Goal: Information Seeking & Learning: Check status

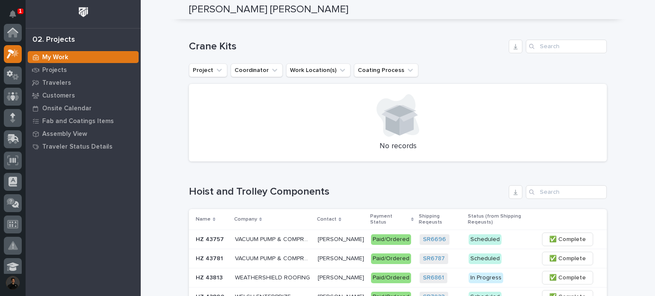
scroll to position [21, 0]
click at [235, 46] on h1 "Crane Kits" at bounding box center [347, 47] width 316 height 12
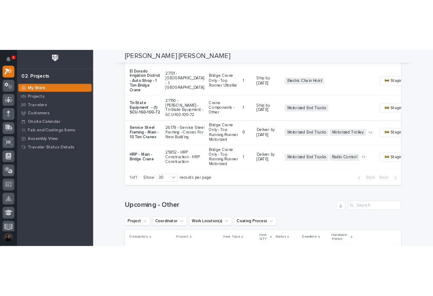
scroll to position [853, 0]
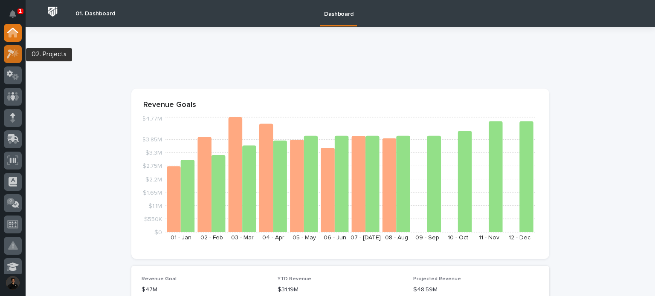
click at [11, 55] on icon at bounding box center [13, 54] width 12 height 10
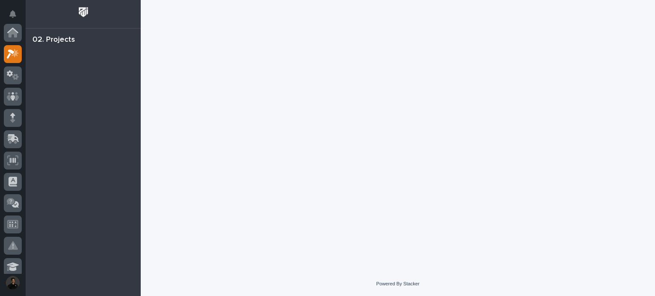
scroll to position [21, 0]
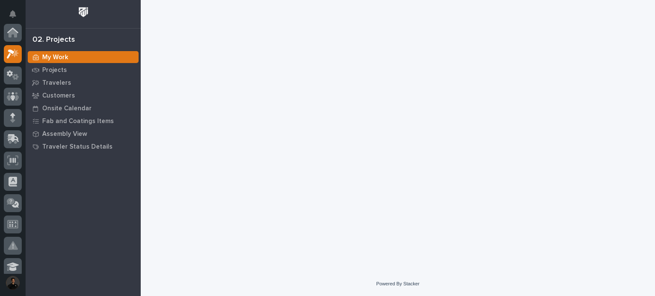
scroll to position [21, 0]
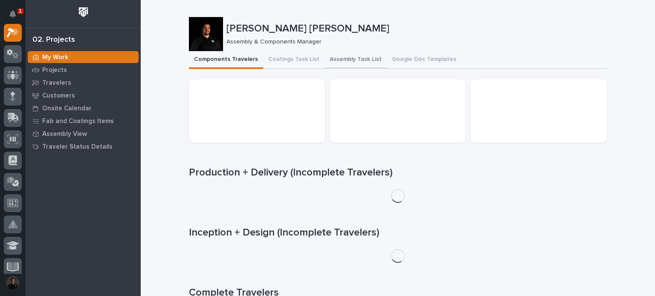
click at [334, 54] on button "Assembly Task List" at bounding box center [356, 60] width 62 height 18
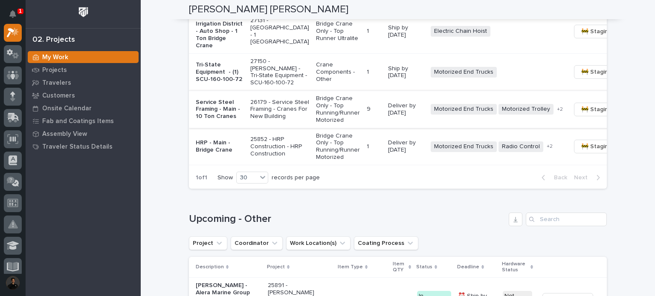
scroll to position [881, 0]
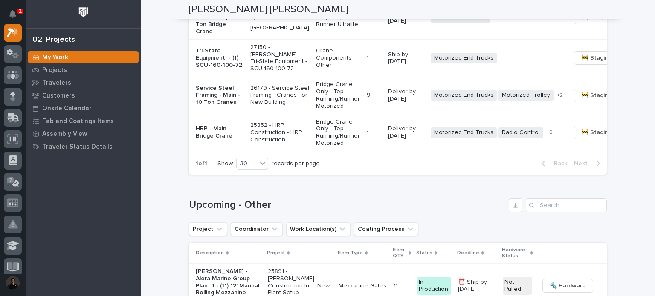
click at [227, 114] on td "Service Steel Framing - Main - 10 Ton Cranes" at bounding box center [218, 95] width 58 height 37
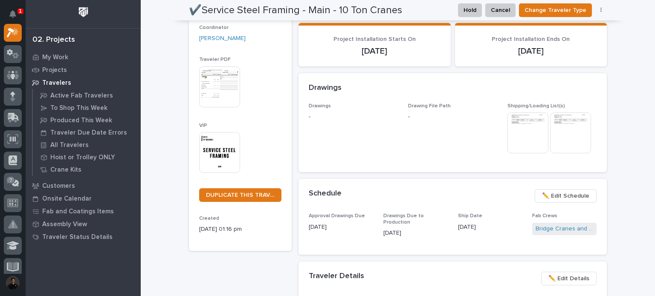
scroll to position [57, 0]
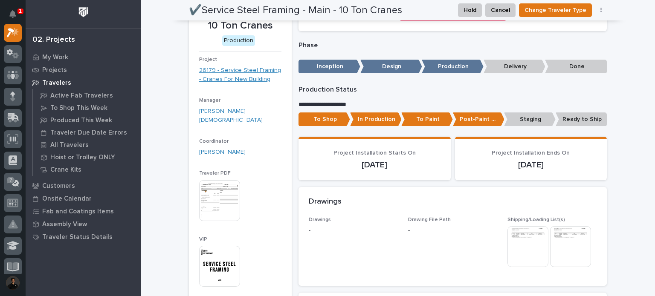
click at [236, 78] on link "26179 - Service Steel Framing - Cranes For New Building" at bounding box center [240, 75] width 82 height 18
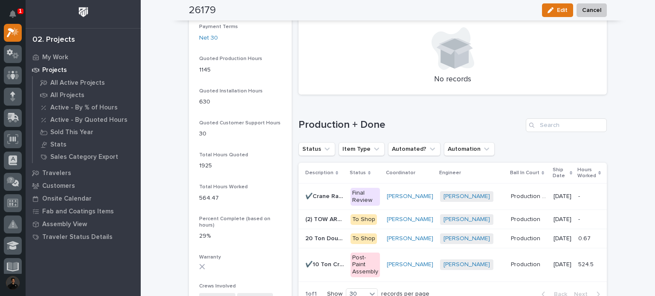
scroll to position [597, 0]
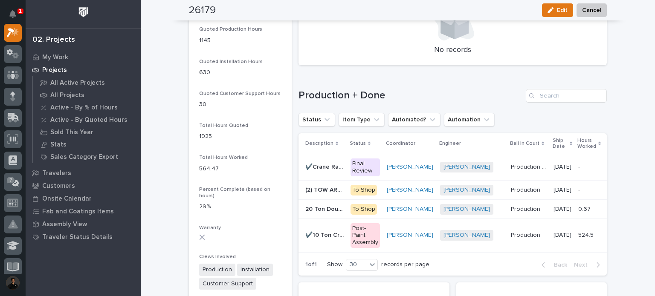
click at [325, 238] on p "✔️10 Ton Cranes" at bounding box center [325, 234] width 40 height 9
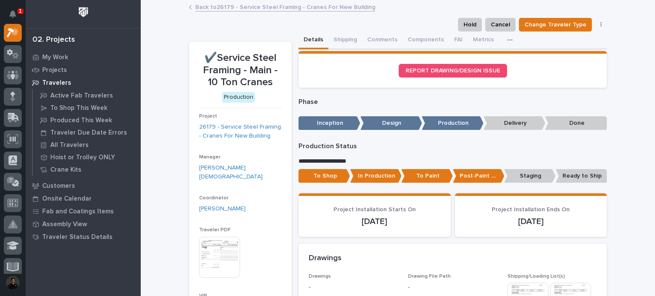
click at [502, 39] on button "button" at bounding box center [511, 40] width 19 height 17
click at [215, 124] on link "26179 - Service Steel Framing - Cranes For New Building" at bounding box center [240, 132] width 82 height 18
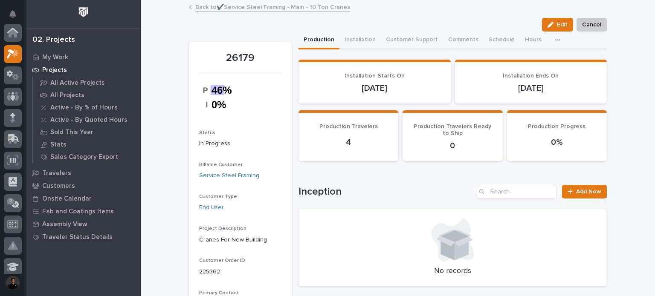
scroll to position [21, 0]
click at [531, 43] on button "Hours" at bounding box center [543, 41] width 27 height 18
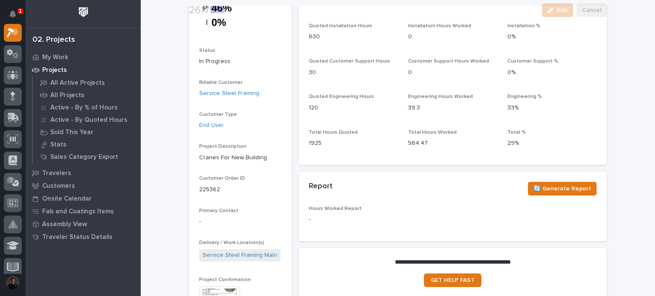
scroll to position [85, 0]
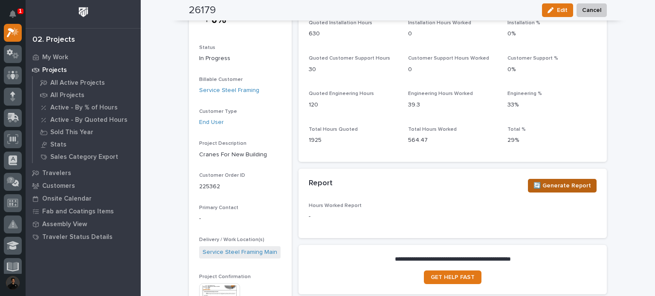
click at [554, 189] on span "🔄 Generate Report" at bounding box center [563, 186] width 58 height 10
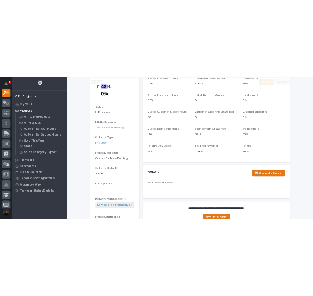
scroll to position [142, 0]
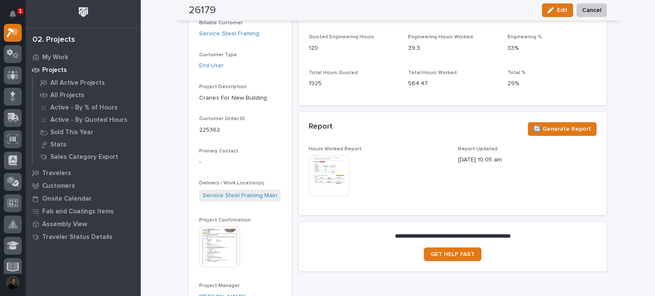
click at [335, 177] on img at bounding box center [329, 176] width 41 height 41
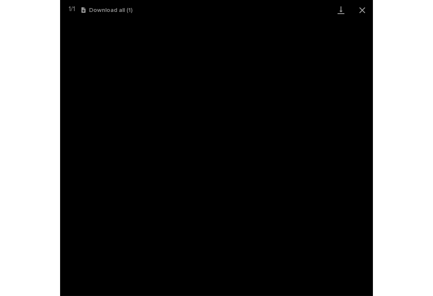
scroll to position [0, 0]
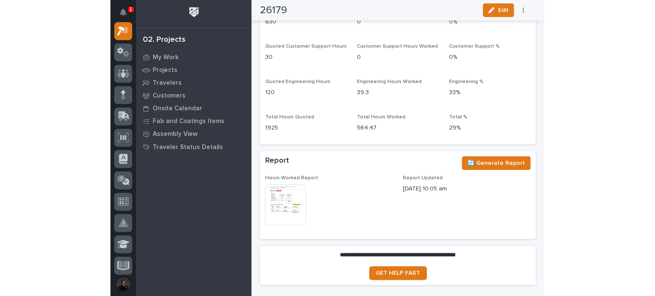
scroll to position [780, 0]
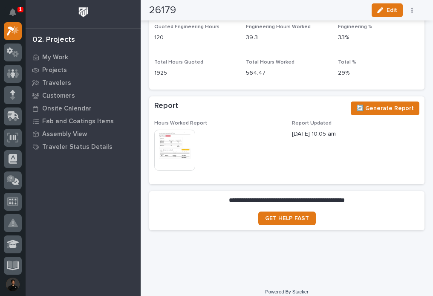
click at [188, 130] on img at bounding box center [174, 150] width 41 height 41
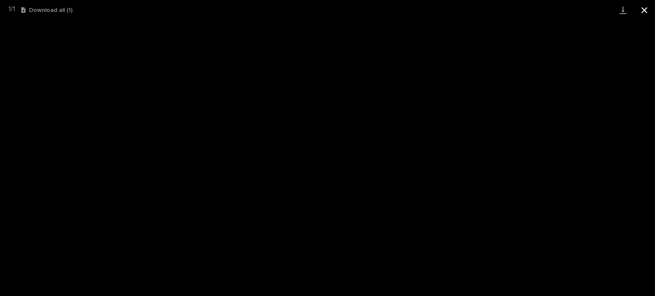
click at [433, 10] on button "Close gallery" at bounding box center [644, 10] width 21 height 20
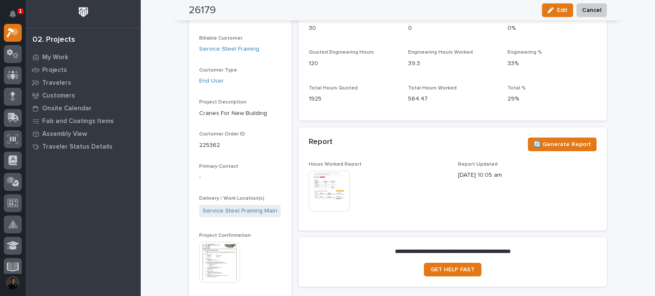
scroll to position [0, 0]
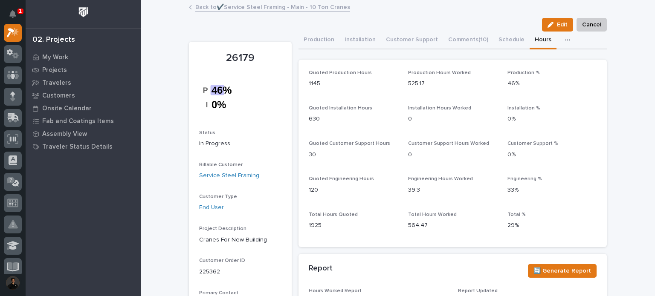
click at [243, 6] on link "Back to ✔️Service Steel Framing - Main - 10 Ton Cranes" at bounding box center [272, 7] width 155 height 10
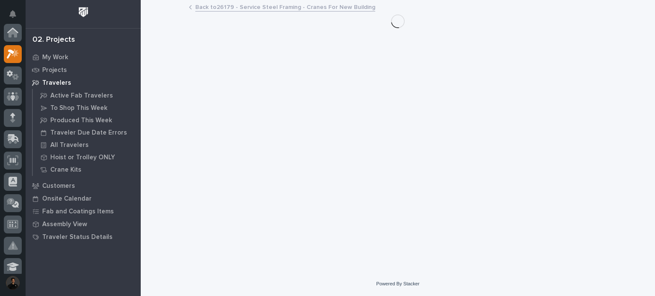
scroll to position [21, 0]
click at [50, 71] on p "Projects" at bounding box center [54, 71] width 25 height 8
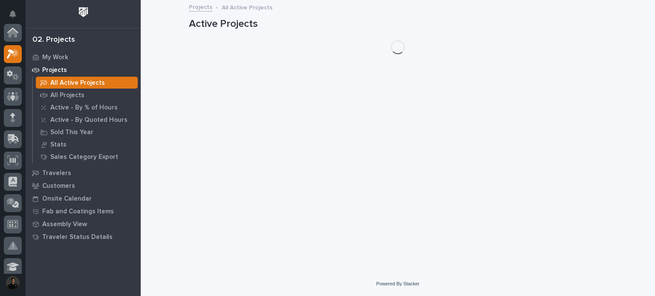
scroll to position [21, 0]
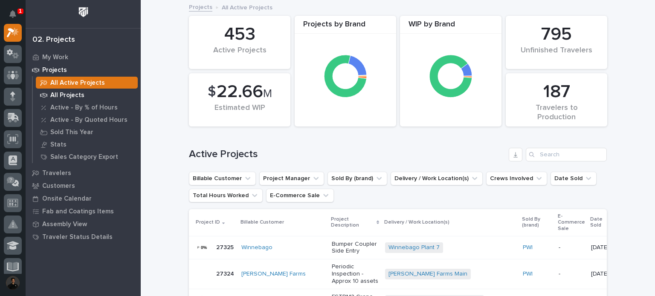
click at [53, 99] on p "All Projects" at bounding box center [67, 96] width 34 height 8
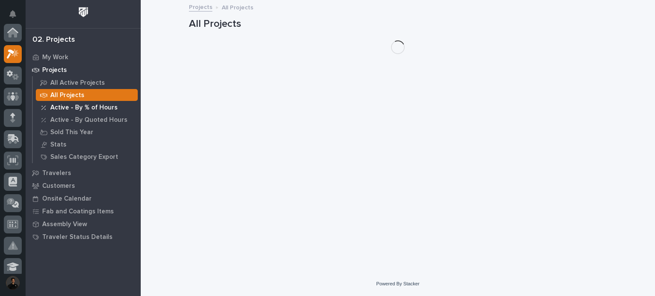
scroll to position [21, 0]
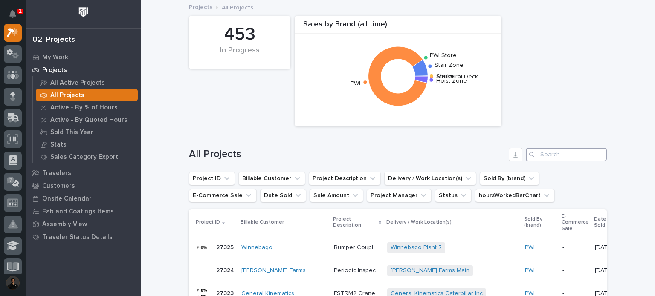
click at [433, 154] on input "Search" at bounding box center [566, 155] width 81 height 14
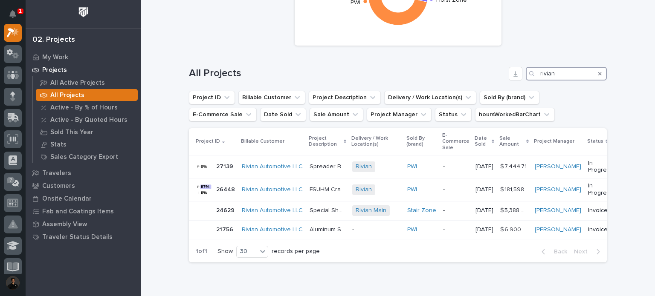
scroll to position [104, 0]
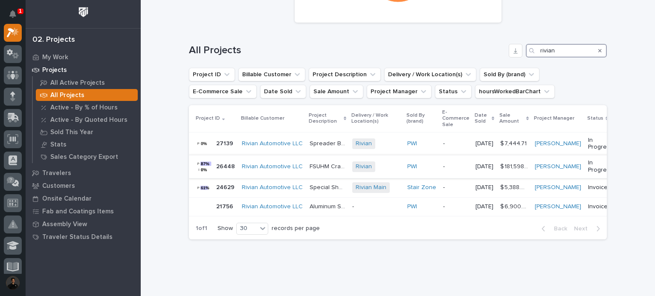
type input "rivian"
click at [216, 172] on div "26448 26448" at bounding box center [225, 167] width 19 height 14
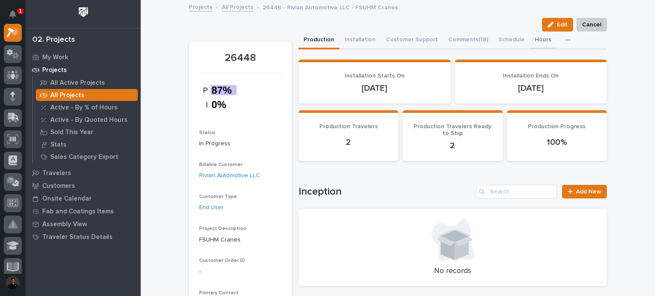
click at [433, 38] on button "Hours" at bounding box center [543, 41] width 27 height 18
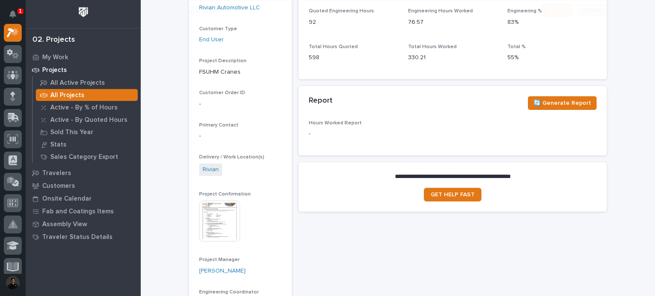
scroll to position [171, 0]
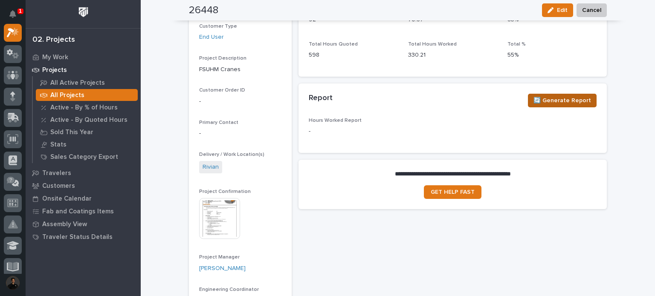
click at [433, 96] on span "🔄 Generate Report" at bounding box center [563, 101] width 58 height 10
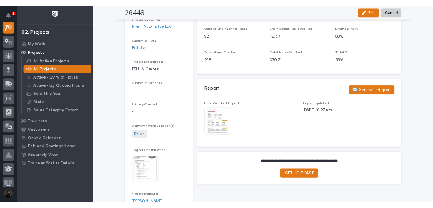
scroll to position [199, 0]
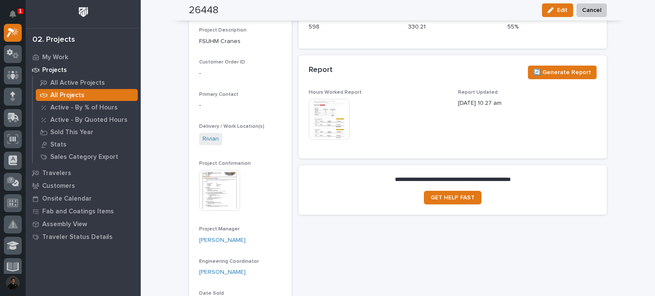
click at [316, 119] on img at bounding box center [329, 119] width 41 height 41
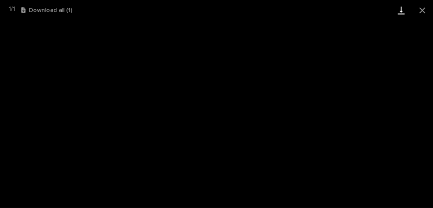
drag, startPoint x: 422, startPoint y: 11, endPoint x: 404, endPoint y: 18, distance: 19.3
click at [422, 11] on button "Close gallery" at bounding box center [422, 10] width 21 height 20
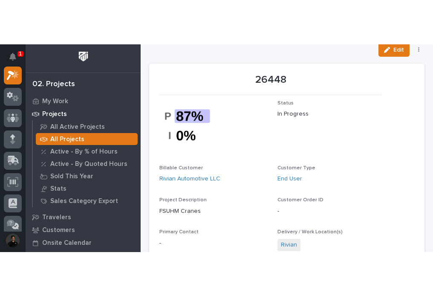
scroll to position [0, 0]
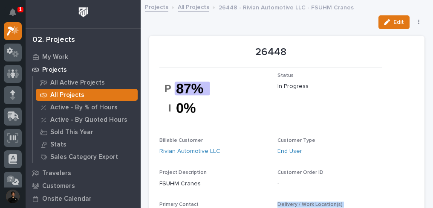
drag, startPoint x: 164, startPoint y: 207, endPoint x: 159, endPoint y: 248, distance: 41.3
click at [159, 208] on html "1 My Settings Log Out 02. Projects My Work Projects All Active Projects All Pro…" at bounding box center [216, 104] width 433 height 208
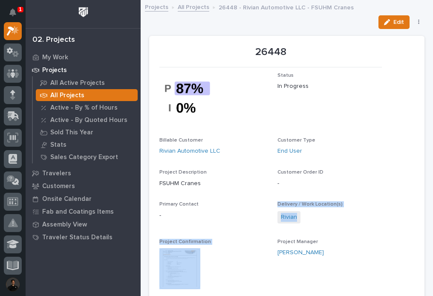
click at [187, 6] on link "All Projects" at bounding box center [194, 7] width 32 height 10
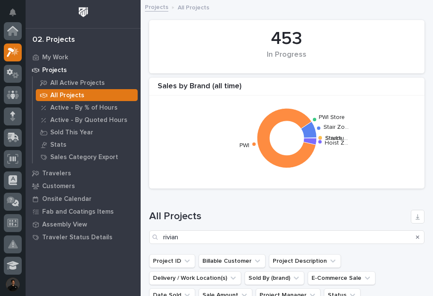
scroll to position [21, 0]
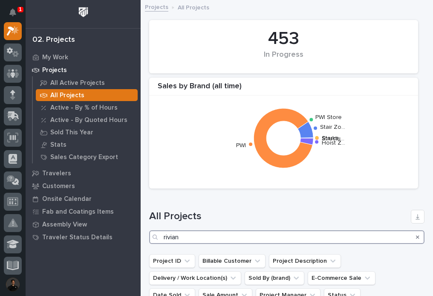
click at [223, 240] on input "rivian" at bounding box center [287, 237] width 276 height 14
type input "r"
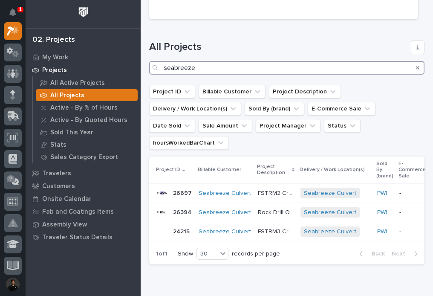
scroll to position [185, 0]
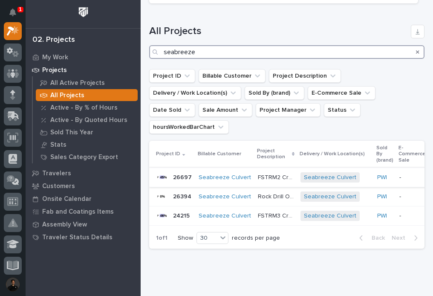
type input "seabreeze"
click at [268, 171] on div "FSTRM2 Crane System FSTRM2 Crane System" at bounding box center [276, 178] width 36 height 14
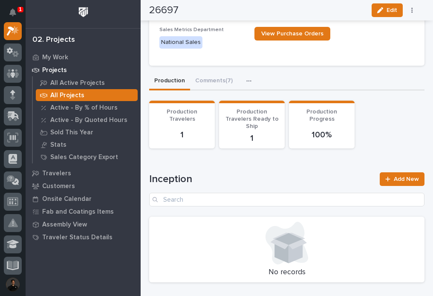
scroll to position [512, 0]
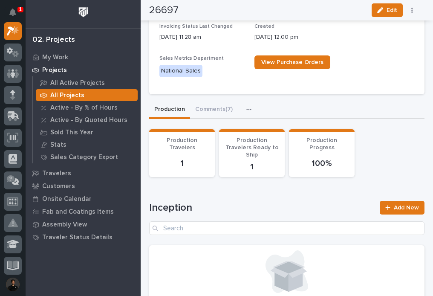
click at [246, 101] on button "button" at bounding box center [250, 109] width 19 height 17
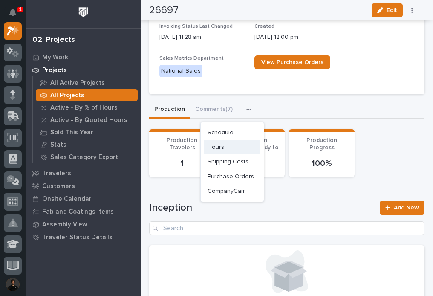
click at [215, 150] on button "Hours" at bounding box center [232, 147] width 56 height 15
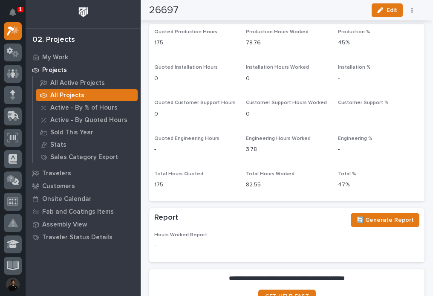
scroll to position [702, 0]
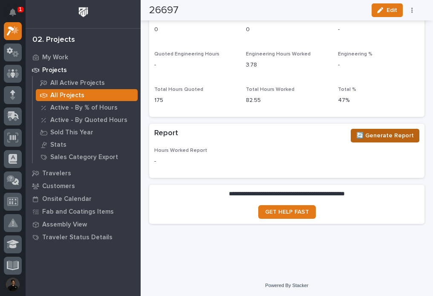
click at [386, 140] on button "🔄 Generate Report" at bounding box center [385, 136] width 69 height 14
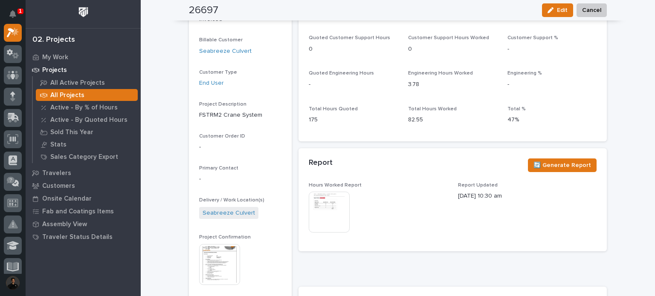
scroll to position [85, 0]
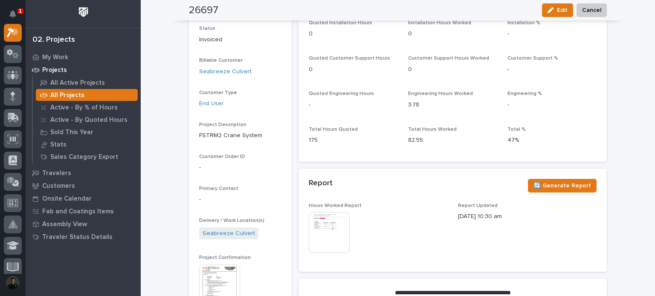
click at [329, 232] on img at bounding box center [329, 232] width 41 height 41
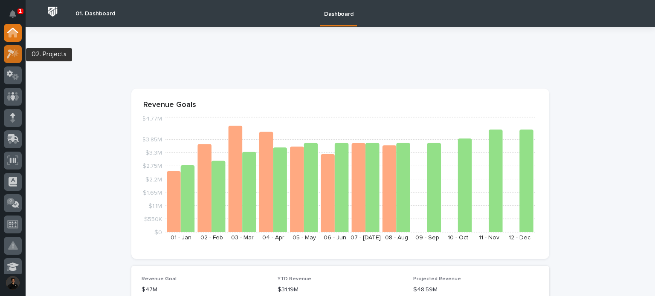
click at [18, 55] on icon at bounding box center [13, 54] width 12 height 10
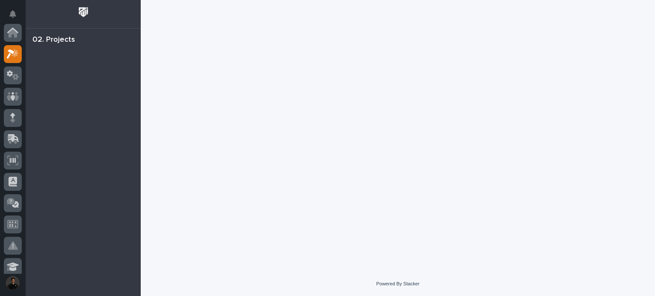
scroll to position [21, 0]
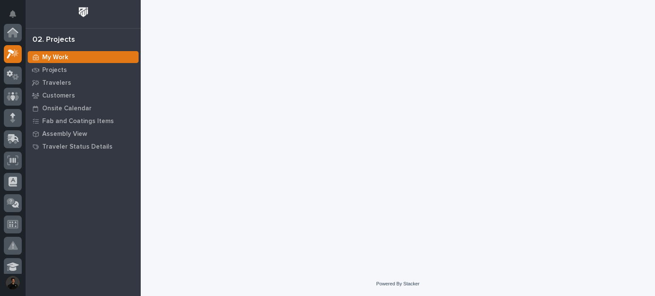
scroll to position [21, 0]
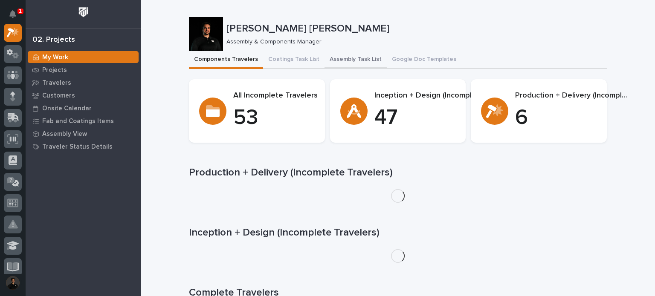
click at [357, 56] on button "Assembly Task List" at bounding box center [356, 60] width 62 height 18
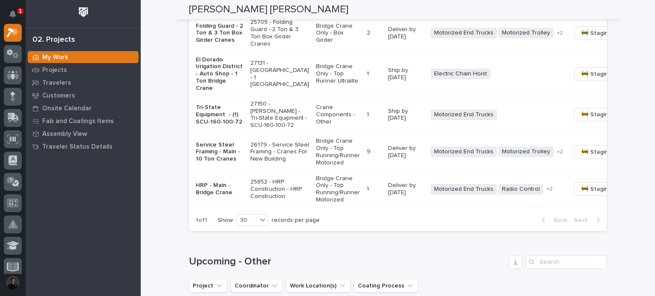
scroll to position [1024, 0]
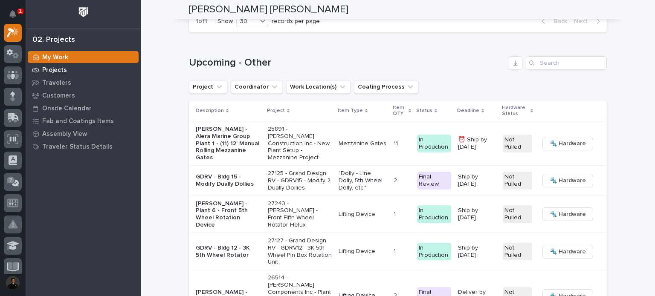
click at [72, 65] on div "Projects" at bounding box center [83, 70] width 111 height 12
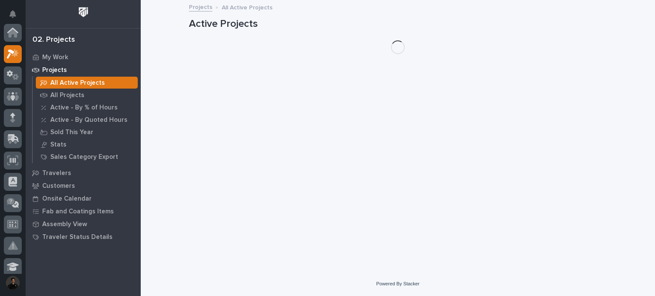
scroll to position [21, 0]
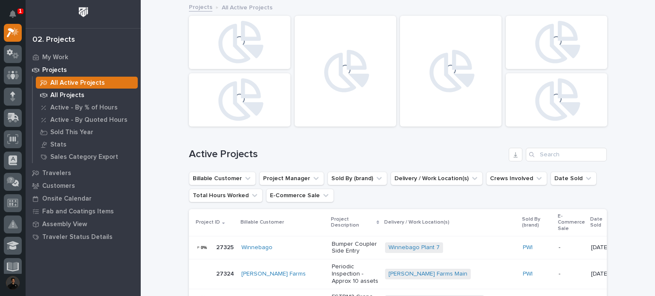
click at [79, 92] on p "All Projects" at bounding box center [67, 96] width 34 height 8
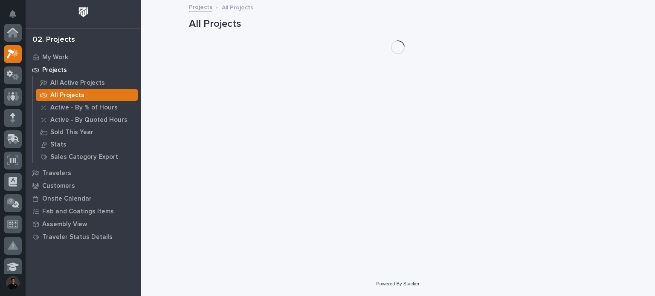
scroll to position [21, 0]
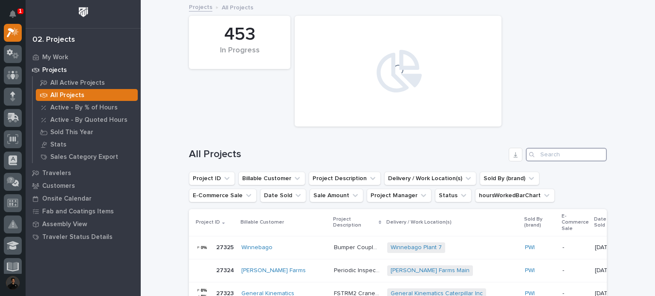
click at [545, 153] on input "Search" at bounding box center [566, 155] width 81 height 14
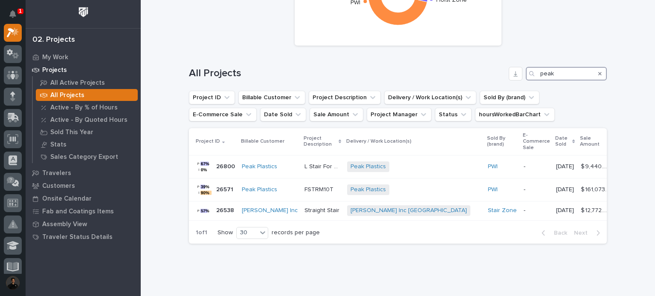
scroll to position [95, 0]
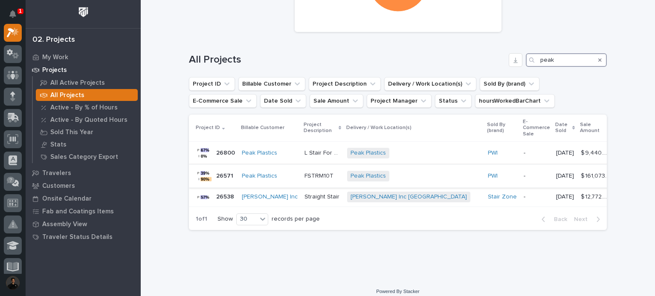
type input "peak"
click at [305, 178] on p "FSTRM10T" at bounding box center [320, 175] width 31 height 9
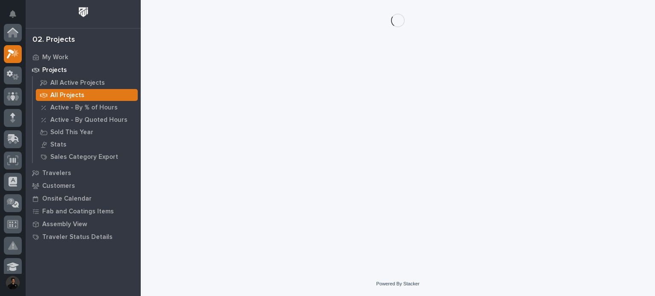
scroll to position [21, 0]
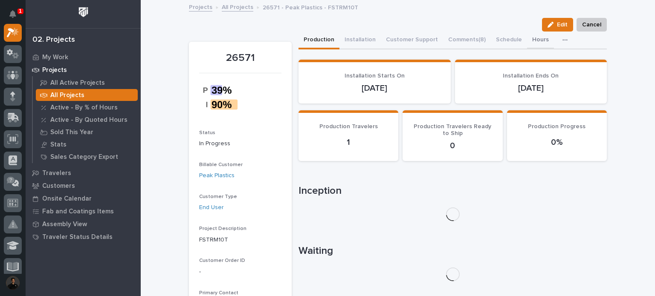
click at [533, 41] on button "Hours" at bounding box center [540, 41] width 27 height 18
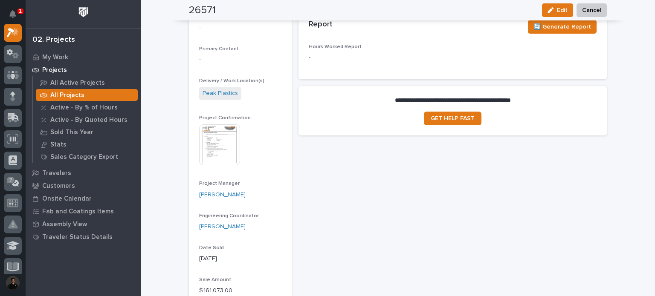
scroll to position [171, 0]
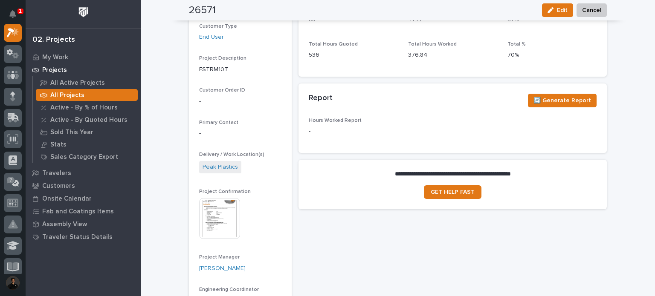
click at [579, 109] on div "🔄 Generate Report" at bounding box center [561, 102] width 72 height 17
click at [575, 102] on span "🔄 Generate Report" at bounding box center [563, 101] width 58 height 10
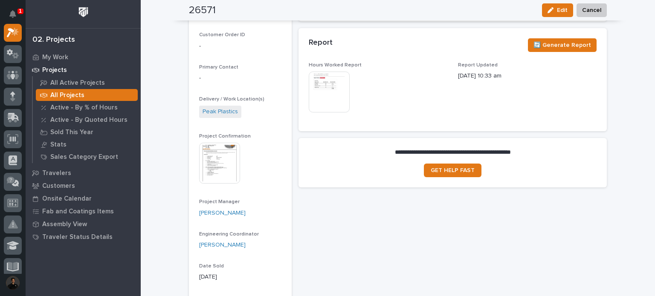
scroll to position [227, 0]
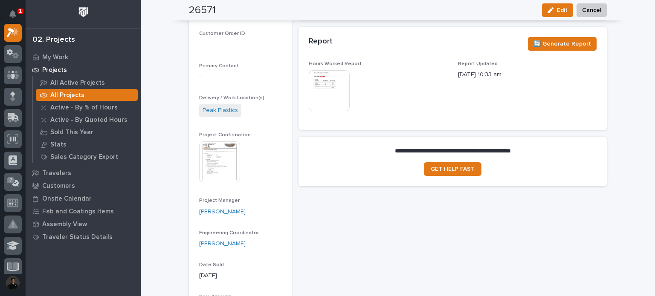
click at [334, 87] on img at bounding box center [329, 90] width 41 height 41
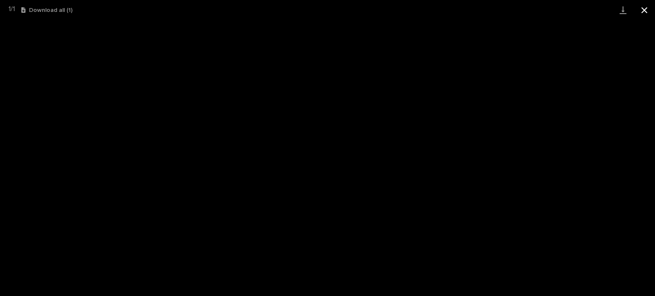
click at [647, 19] on button "Close gallery" at bounding box center [644, 10] width 21 height 20
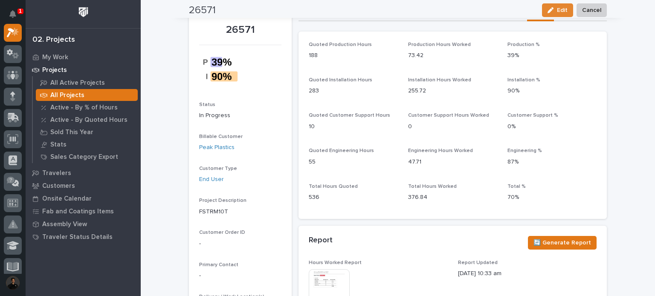
scroll to position [0, 0]
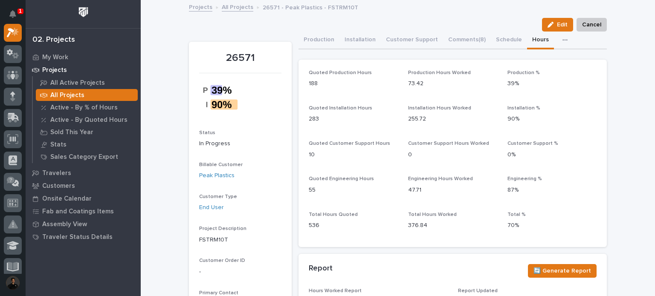
click at [223, 6] on link "All Projects" at bounding box center [238, 7] width 32 height 10
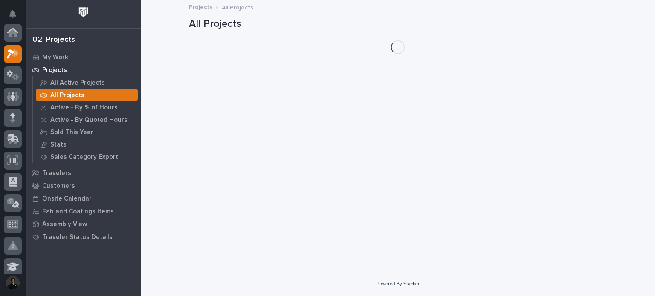
scroll to position [21, 0]
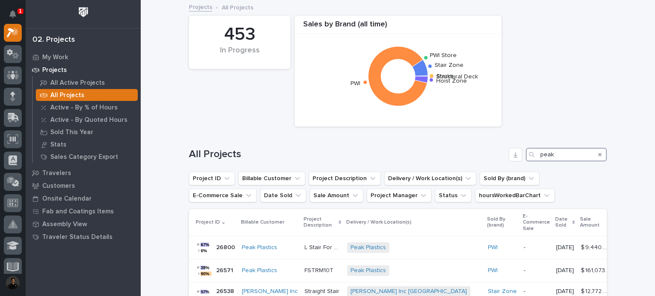
click at [572, 154] on input "peak" at bounding box center [566, 155] width 81 height 14
type input "p"
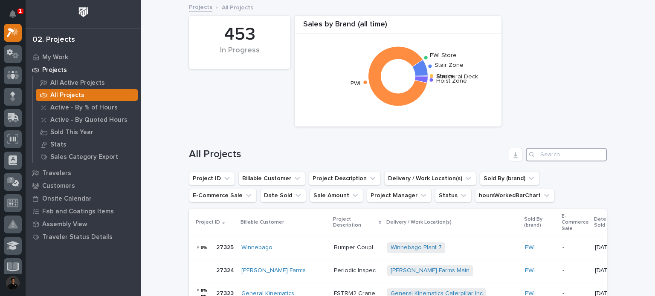
click at [560, 149] on input "Search" at bounding box center [566, 155] width 81 height 14
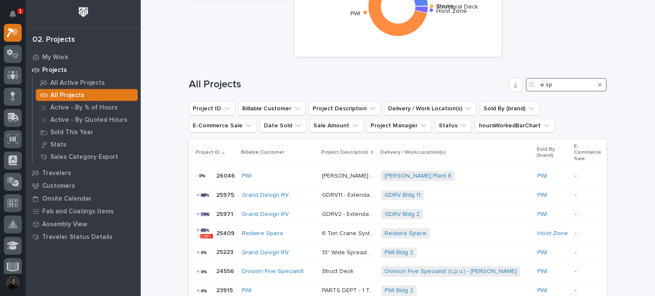
scroll to position [142, 0]
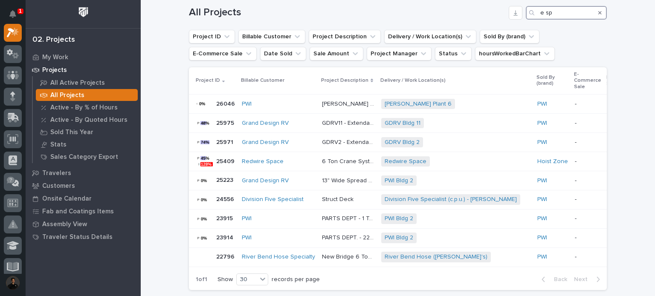
click at [543, 13] on input "e sp" at bounding box center [566, 13] width 81 height 14
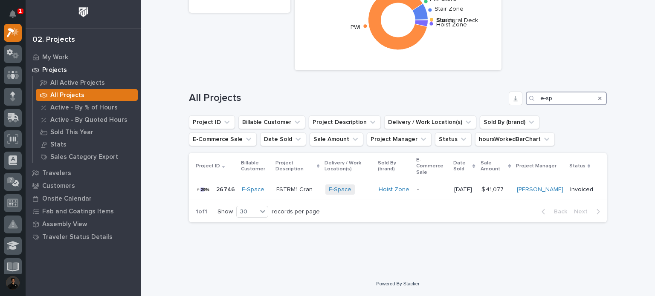
scroll to position [50, 0]
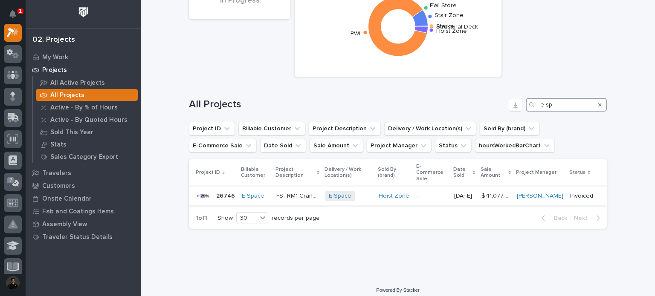
type input "e-sp"
click at [289, 194] on div "FSTRM1 Crane System FSTRM1 Crane System" at bounding box center [297, 196] width 43 height 14
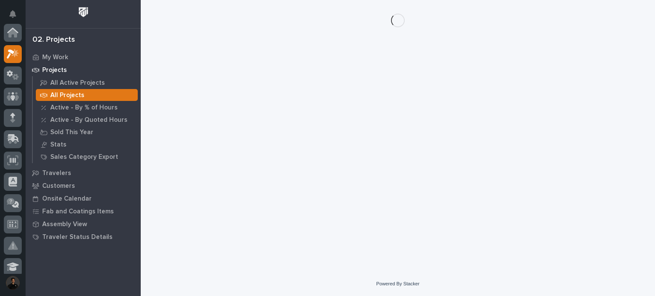
scroll to position [21, 0]
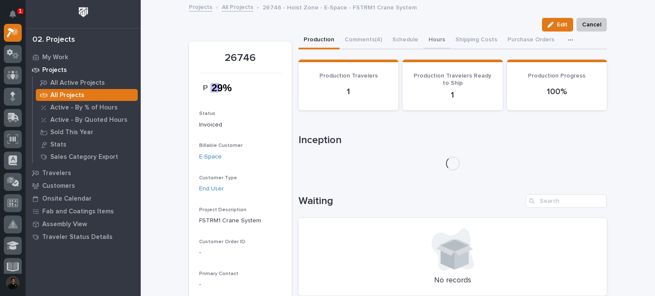
click at [432, 41] on button "Hours" at bounding box center [437, 41] width 27 height 18
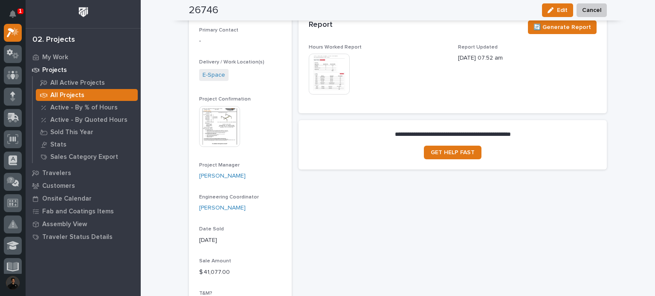
scroll to position [199, 0]
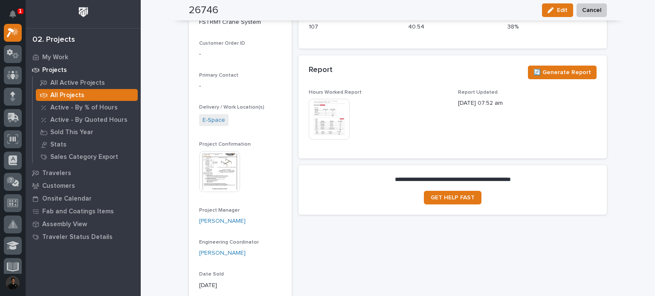
click at [329, 138] on img at bounding box center [329, 119] width 41 height 41
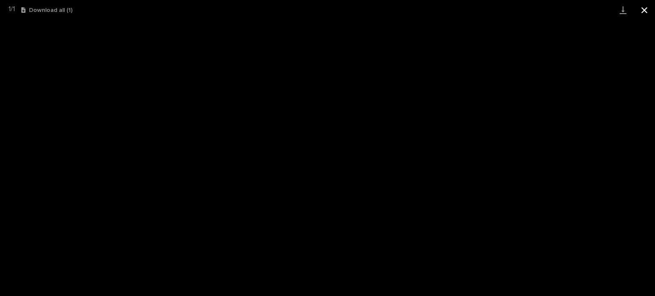
click at [647, 9] on button "Close gallery" at bounding box center [644, 10] width 21 height 20
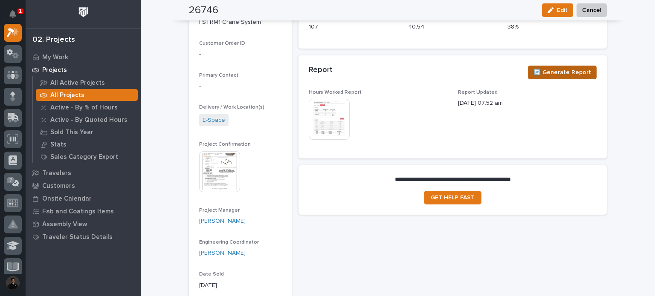
click at [572, 73] on span "🔄 Generate Report" at bounding box center [563, 72] width 58 height 10
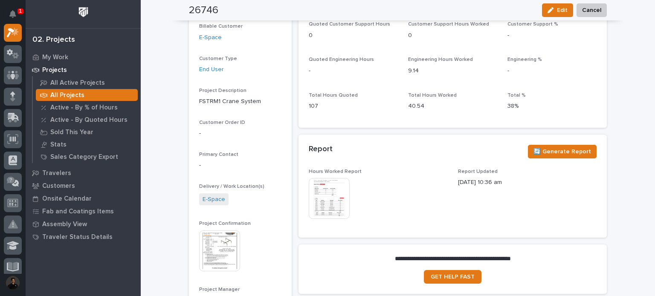
scroll to position [165, 0]
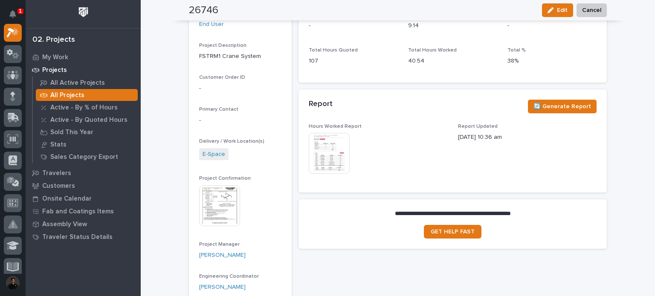
click at [325, 154] on img at bounding box center [329, 153] width 41 height 41
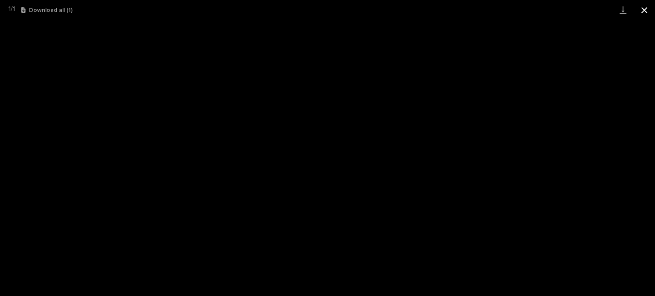
click at [646, 9] on button "Close gallery" at bounding box center [644, 10] width 21 height 20
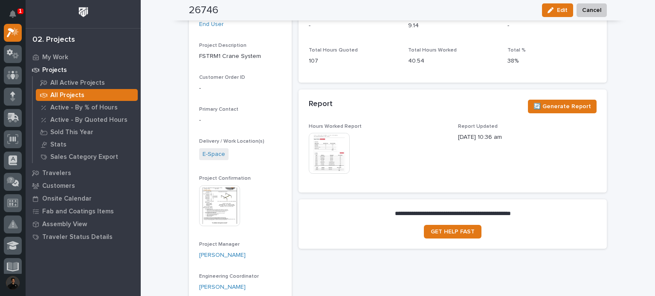
scroll to position [0, 0]
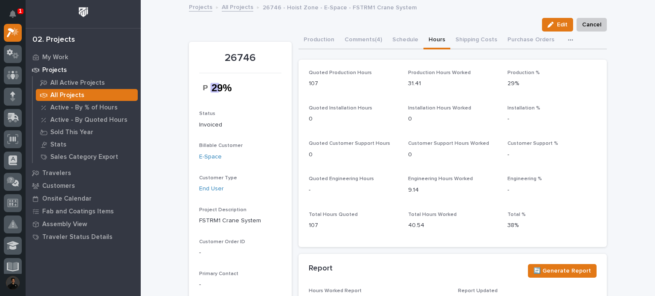
click at [95, 97] on div "All Projects" at bounding box center [87, 95] width 102 height 12
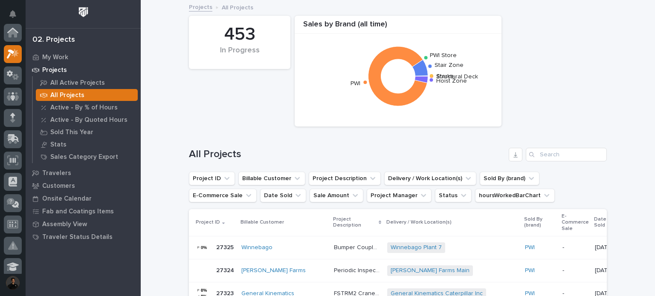
scroll to position [21, 0]
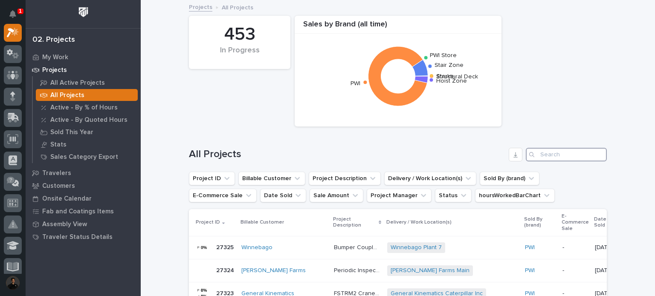
click at [554, 154] on input "Search" at bounding box center [566, 155] width 81 height 14
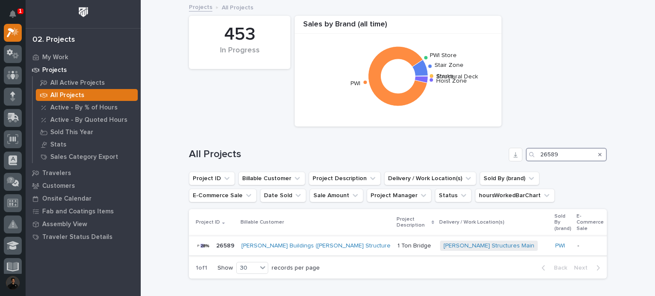
type input "26589"
click at [397, 247] on p "1 Ton Bridge" at bounding box center [414, 245] width 35 height 9
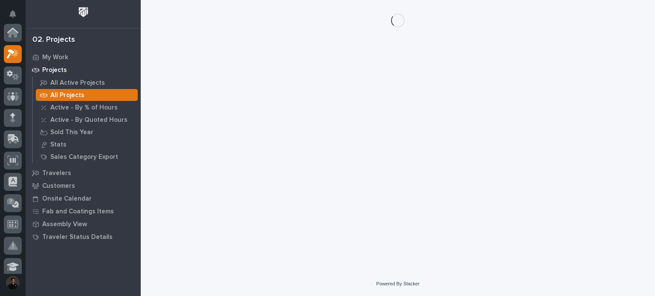
scroll to position [21, 0]
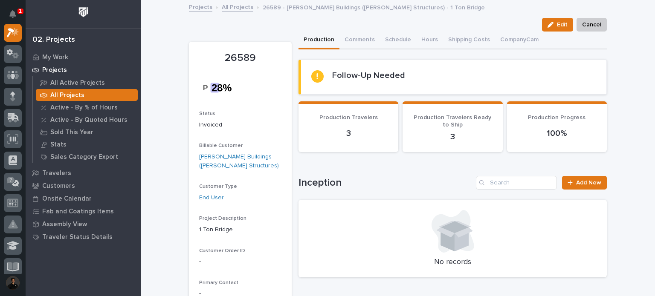
click at [317, 77] on rect at bounding box center [317, 75] width 1 height 4
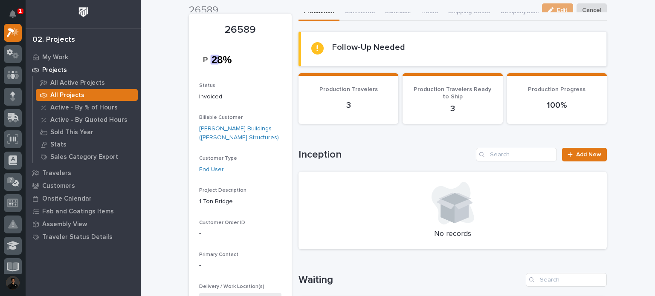
scroll to position [0, 0]
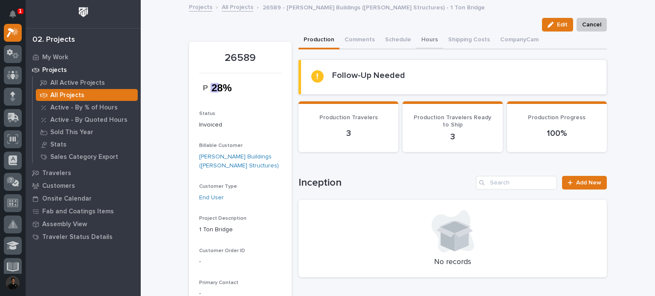
click at [426, 38] on button "Hours" at bounding box center [429, 41] width 27 height 18
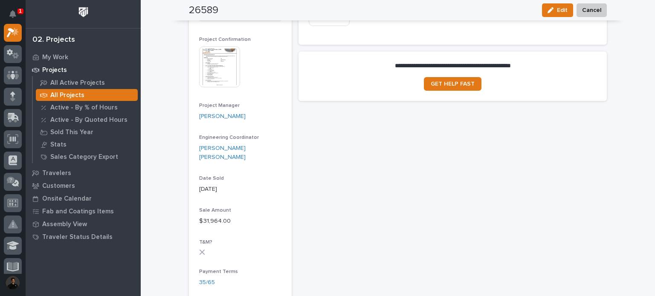
scroll to position [171, 0]
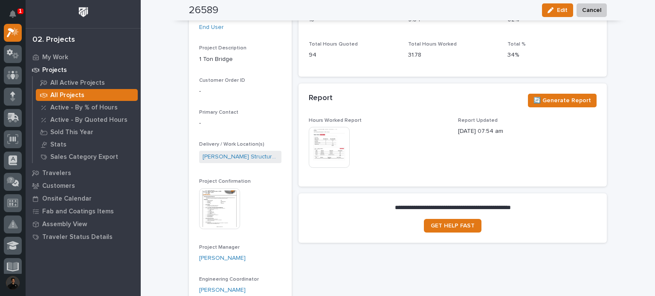
click at [331, 151] on img at bounding box center [329, 147] width 41 height 41
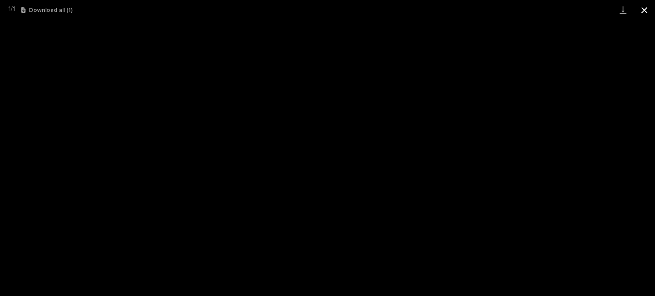
click at [650, 8] on button "Close gallery" at bounding box center [644, 10] width 21 height 20
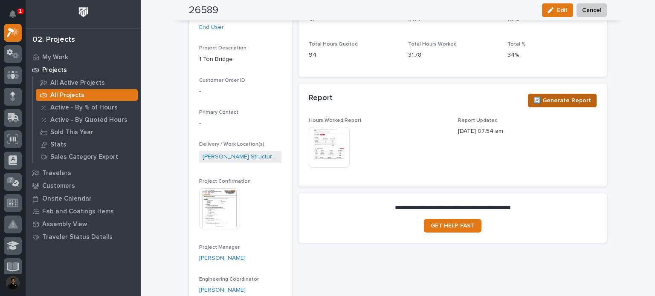
click at [569, 102] on span "🔄 Generate Report" at bounding box center [563, 101] width 58 height 10
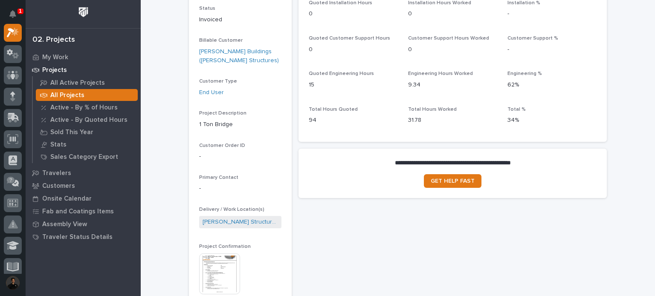
scroll to position [113, 0]
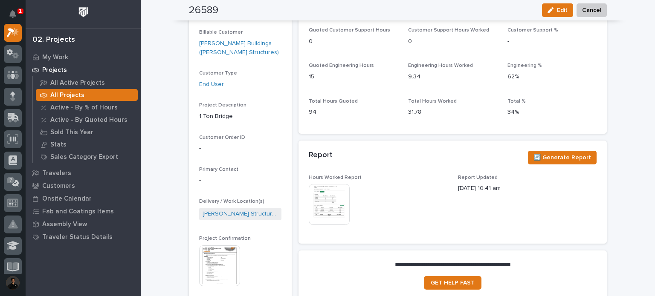
click at [309, 193] on img at bounding box center [329, 204] width 41 height 41
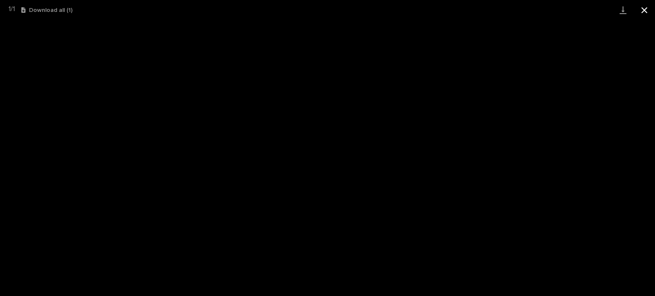
click at [648, 9] on button "Close gallery" at bounding box center [644, 10] width 21 height 20
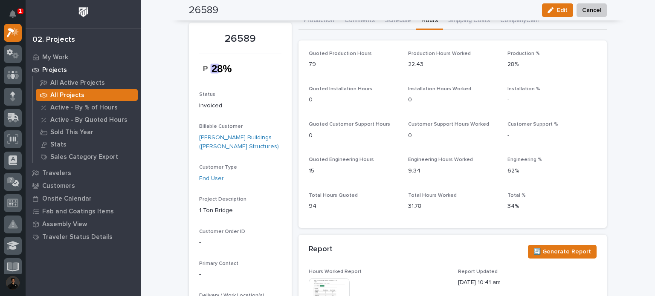
scroll to position [0, 0]
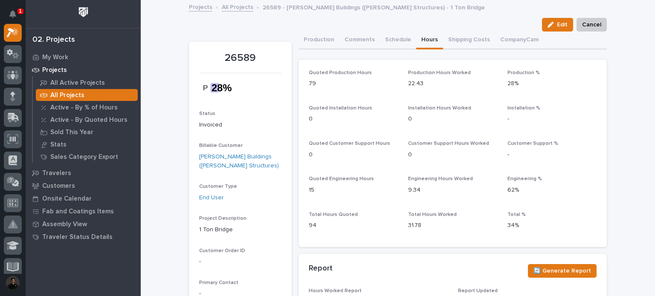
click at [235, 12] on div "Projects All Projects 26589 - Zook Buildings (Stoltzfus Structures) - 1 Ton Bri…" at bounding box center [398, 8] width 426 height 12
click at [232, 9] on link "All Projects" at bounding box center [238, 7] width 32 height 10
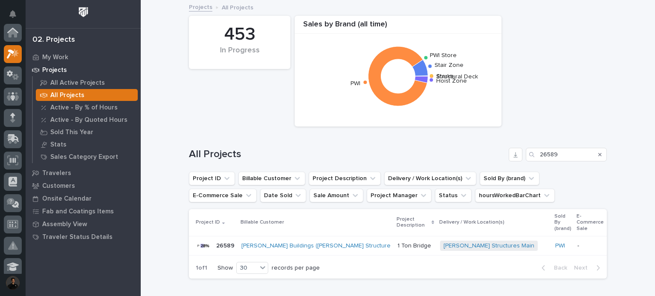
scroll to position [21, 0]
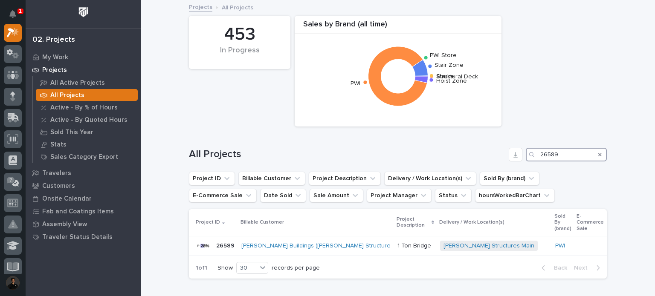
click at [576, 152] on input "26589" at bounding box center [566, 155] width 81 height 14
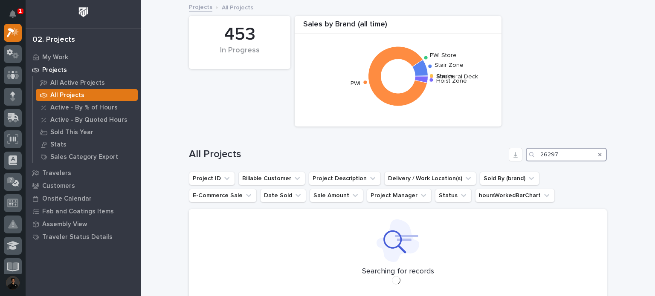
type input "26297"
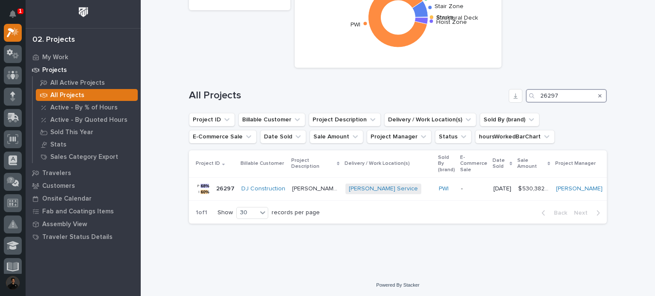
scroll to position [60, 0]
click at [461, 190] on p "-" at bounding box center [474, 188] width 26 height 7
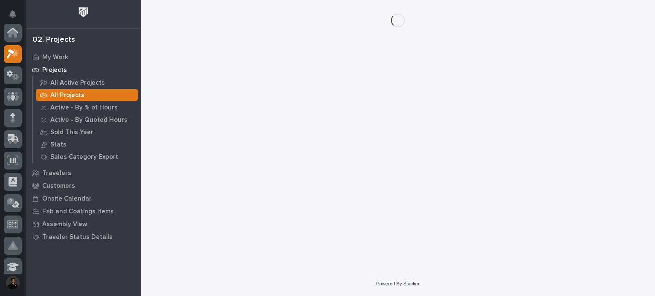
scroll to position [21, 0]
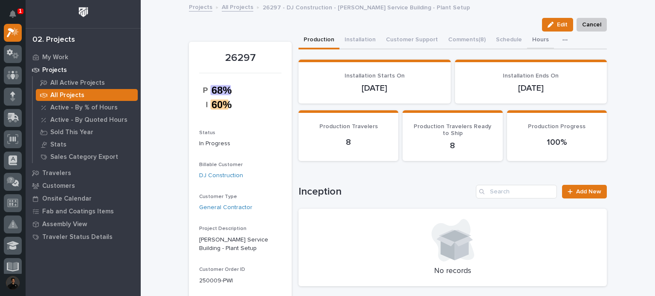
click at [528, 38] on button "Hours" at bounding box center [540, 41] width 27 height 18
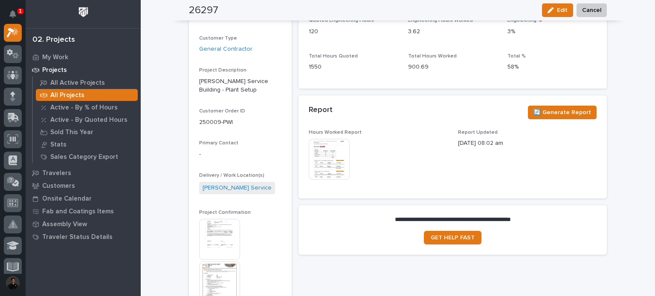
scroll to position [227, 0]
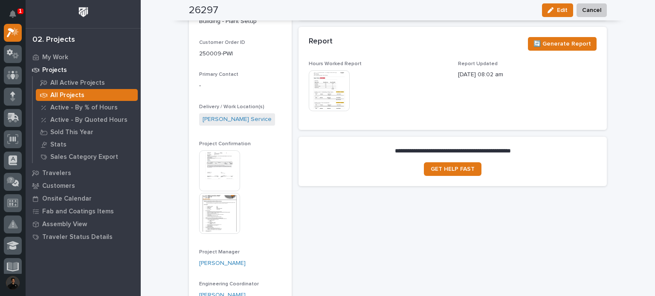
click at [329, 82] on img at bounding box center [329, 90] width 41 height 41
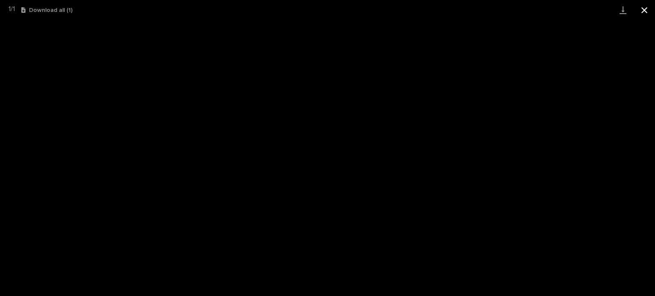
click at [641, 7] on button "Close gallery" at bounding box center [644, 10] width 21 height 20
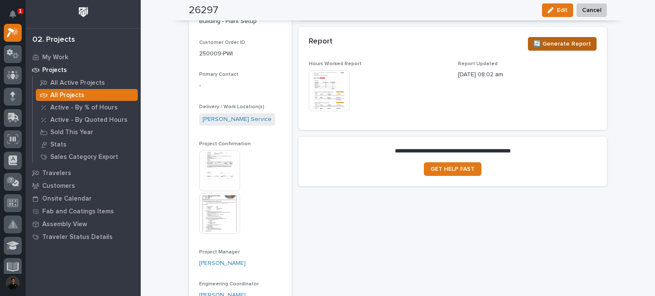
click at [581, 42] on span "🔄 Generate Report" at bounding box center [563, 44] width 58 height 10
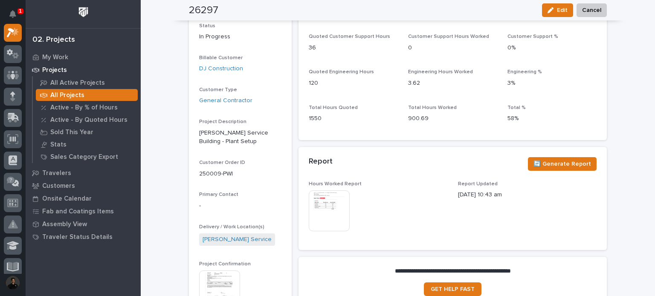
scroll to position [142, 0]
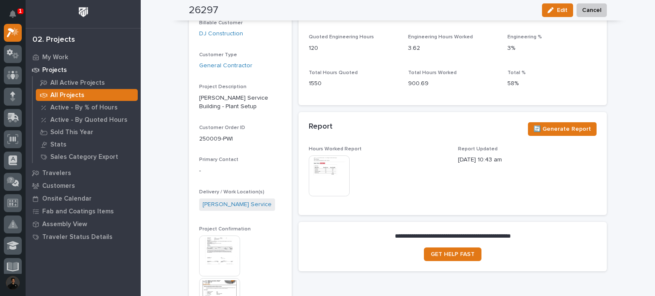
click at [326, 174] on img at bounding box center [329, 176] width 41 height 41
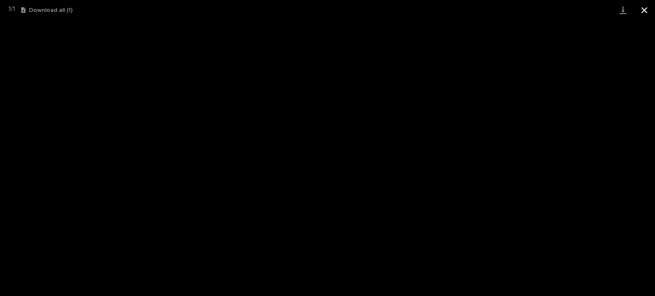
click at [650, 10] on button "Close gallery" at bounding box center [644, 10] width 21 height 20
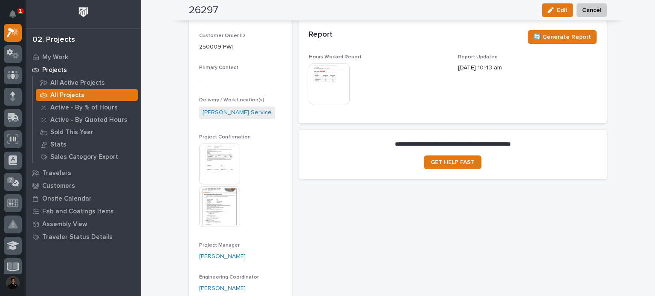
scroll to position [284, 0]
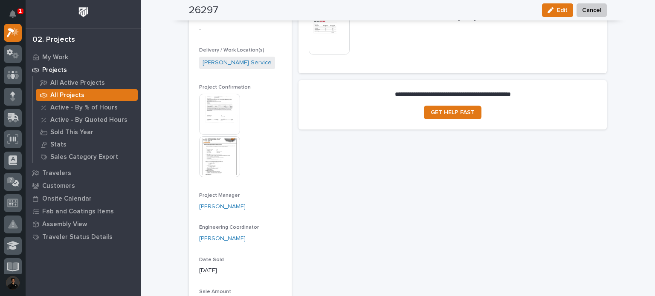
click at [211, 154] on img at bounding box center [219, 156] width 41 height 41
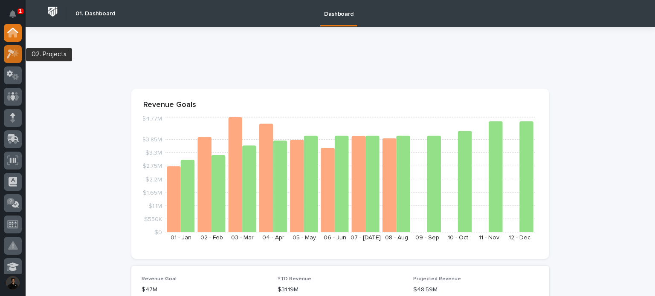
click at [8, 48] on div at bounding box center [13, 54] width 18 height 18
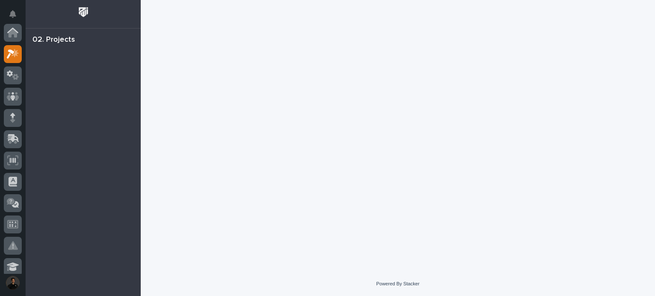
scroll to position [21, 0]
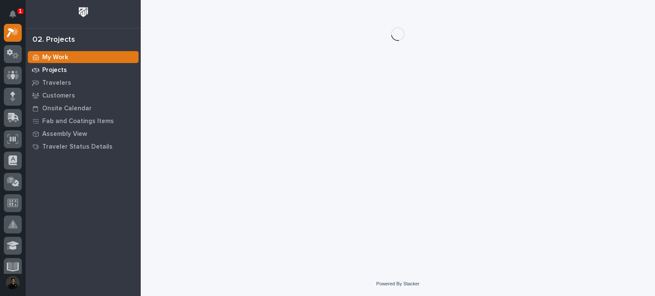
click at [51, 67] on p "Projects" at bounding box center [54, 71] width 25 height 8
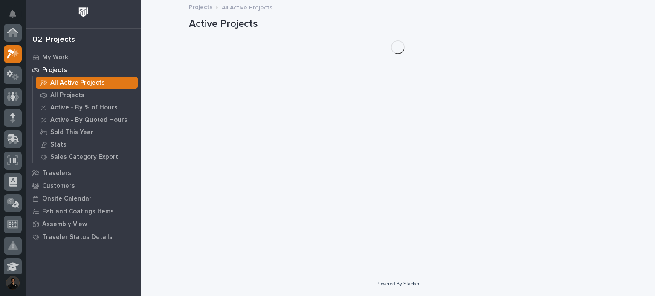
scroll to position [21, 0]
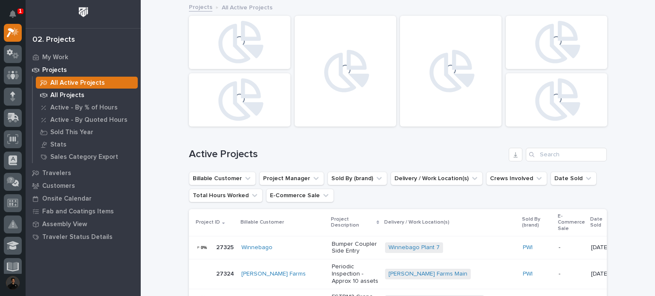
click at [63, 97] on p "All Projects" at bounding box center [67, 96] width 34 height 8
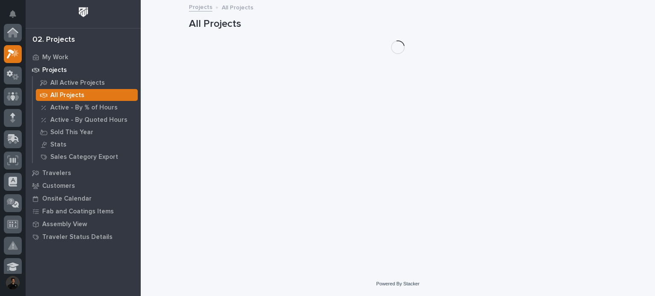
scroll to position [21, 0]
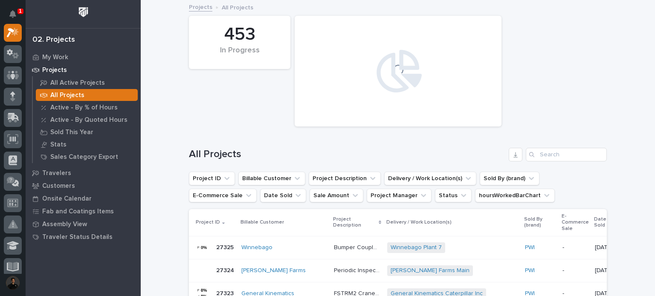
click at [553, 147] on div "All Projects" at bounding box center [398, 151] width 418 height 41
click at [553, 151] on input "Search" at bounding box center [566, 155] width 81 height 14
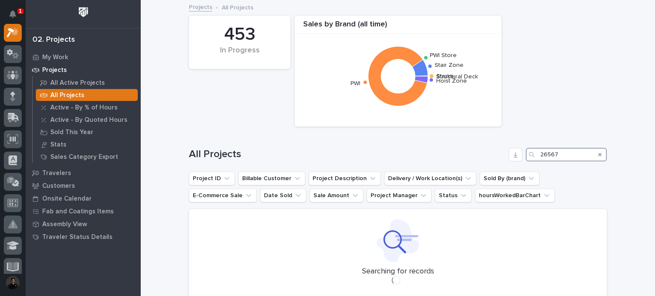
scroll to position [63, 0]
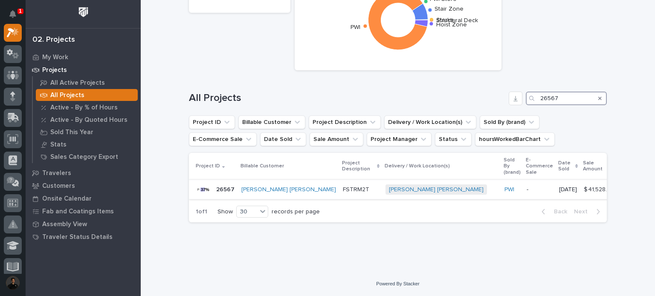
type input "26567"
click at [343, 186] on p "FSTRM2T" at bounding box center [357, 189] width 28 height 9
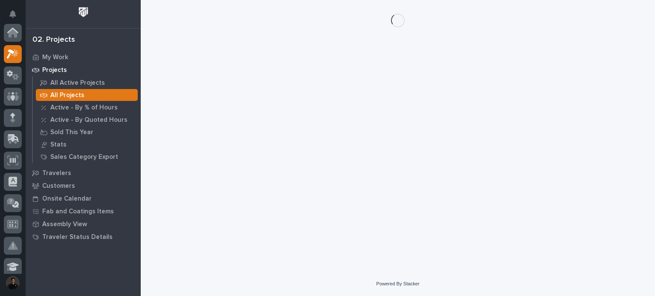
scroll to position [21, 0]
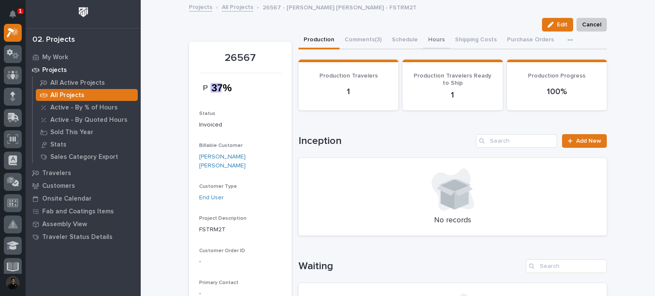
click at [429, 37] on button "Hours" at bounding box center [436, 41] width 27 height 18
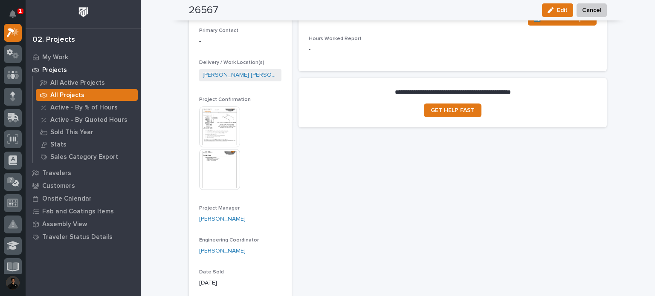
scroll to position [171, 0]
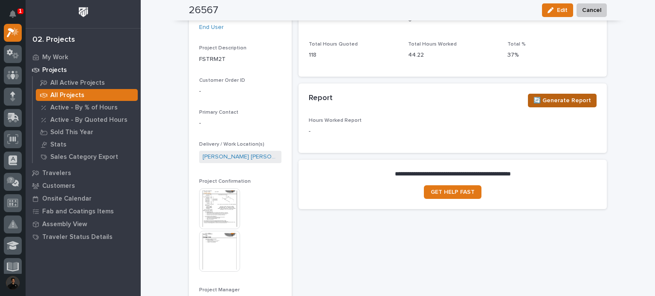
click at [592, 102] on button "🔄 Generate Report" at bounding box center [562, 101] width 69 height 14
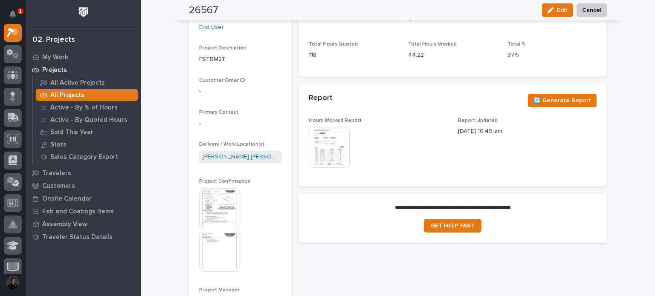
click at [327, 163] on img at bounding box center [329, 147] width 41 height 41
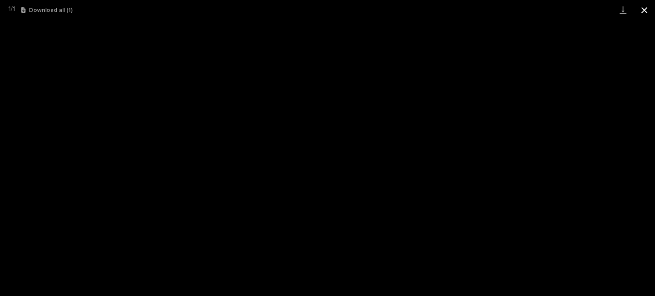
click at [649, 19] on button "Close gallery" at bounding box center [644, 10] width 21 height 20
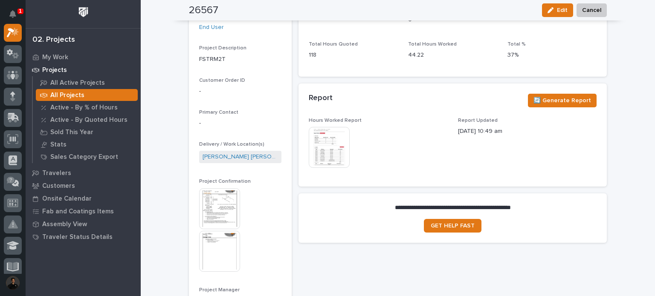
scroll to position [0, 0]
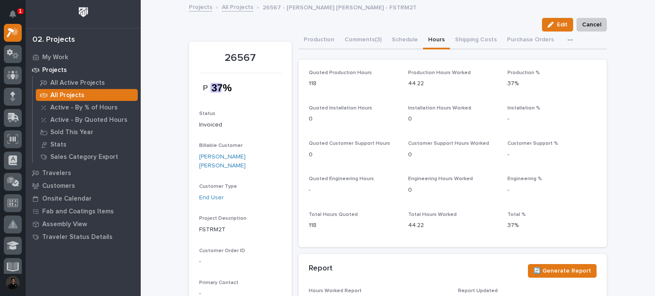
click at [232, 6] on link "All Projects" at bounding box center [238, 7] width 32 height 10
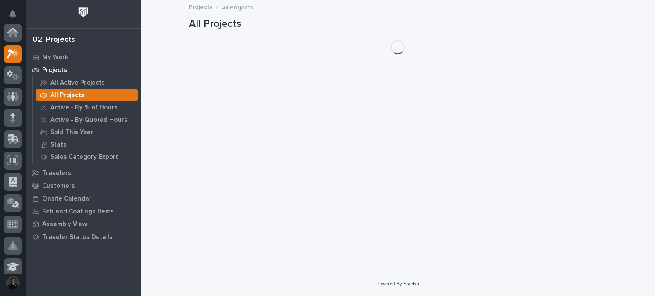
scroll to position [21, 0]
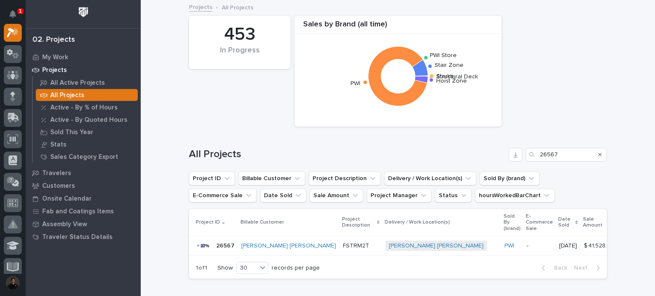
click at [598, 155] on div "Search" at bounding box center [600, 155] width 14 height 14
click at [595, 154] on div "Search" at bounding box center [600, 155] width 14 height 14
click at [598, 155] on icon "Search" at bounding box center [599, 154] width 3 height 3
click at [582, 156] on input "Search" at bounding box center [566, 155] width 81 height 14
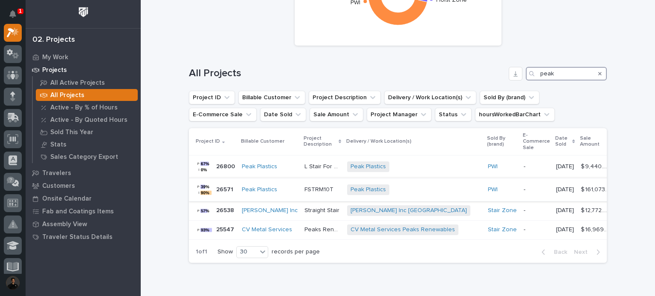
scroll to position [104, 0]
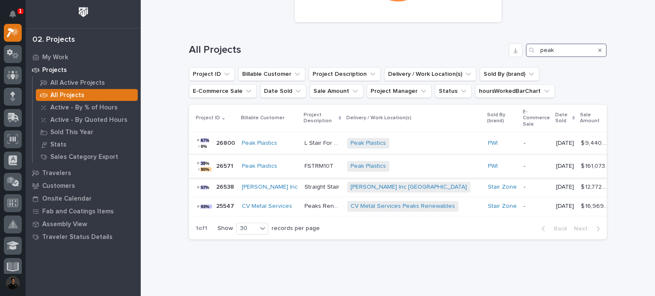
type input "peak"
click at [301, 158] on td "FSTRM10T FSTRM10T" at bounding box center [322, 166] width 43 height 23
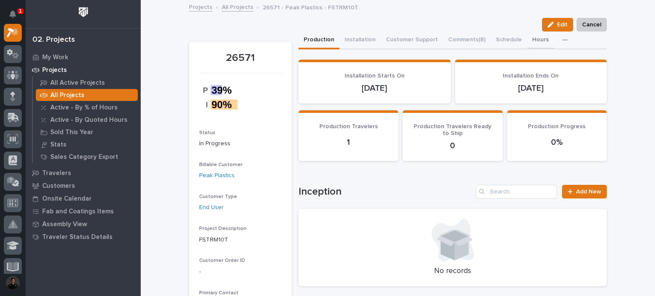
click at [527, 38] on button "Hours" at bounding box center [540, 41] width 27 height 18
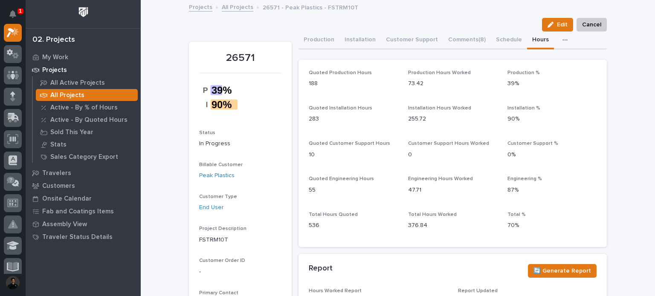
scroll to position [199, 0]
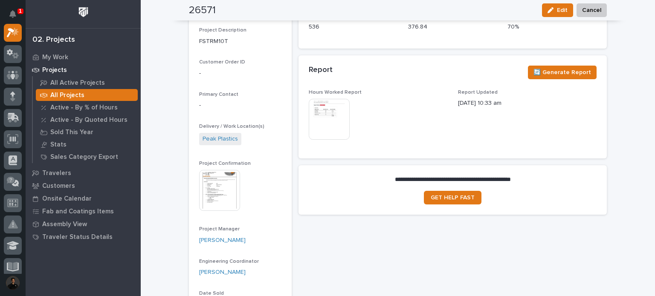
click at [327, 117] on img at bounding box center [329, 119] width 41 height 41
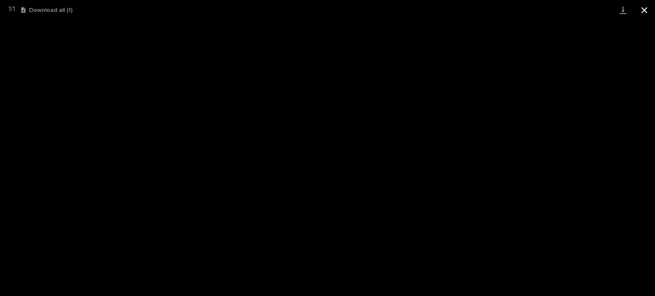
click at [649, 12] on button "Close gallery" at bounding box center [644, 10] width 21 height 20
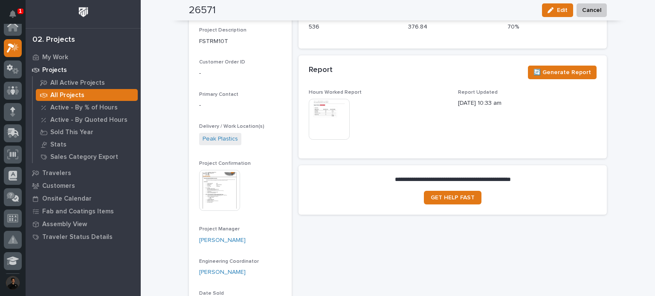
scroll to position [0, 0]
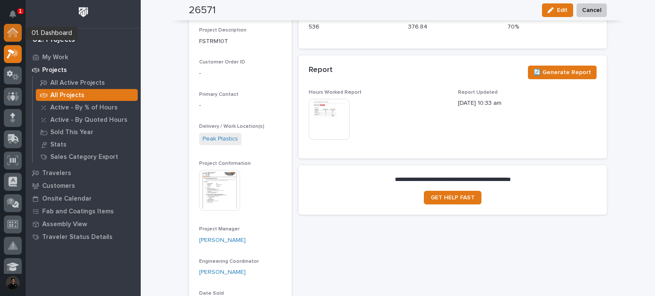
click at [14, 29] on icon at bounding box center [12, 31] width 11 height 6
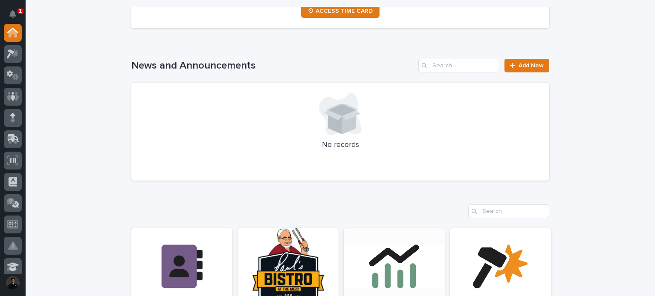
scroll to position [711, 0]
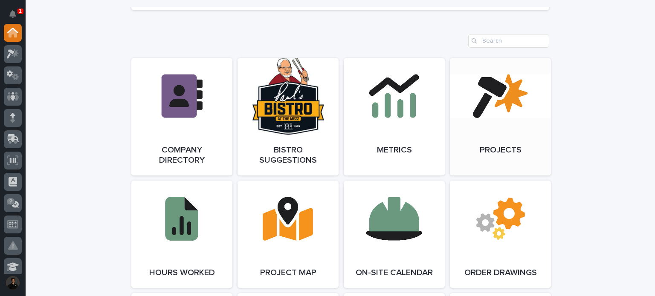
click at [479, 117] on link "Open Link" at bounding box center [500, 117] width 101 height 118
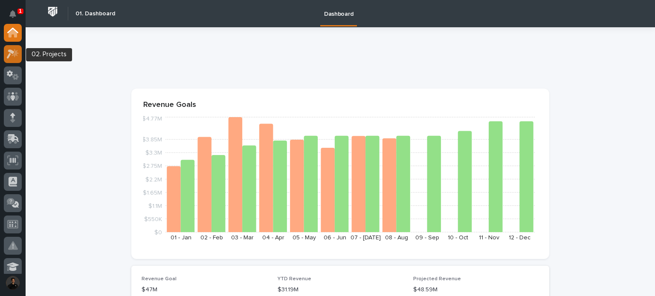
click at [12, 55] on icon at bounding box center [15, 53] width 7 height 9
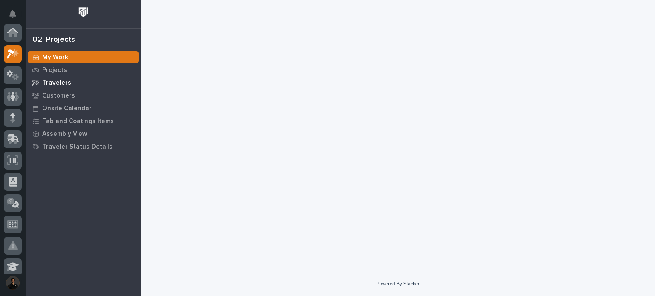
scroll to position [21, 0]
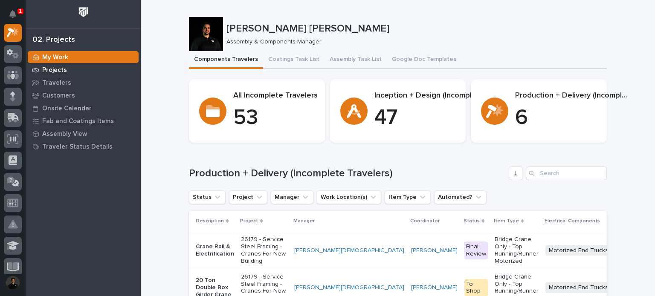
click at [47, 70] on p "Projects" at bounding box center [54, 71] width 25 height 8
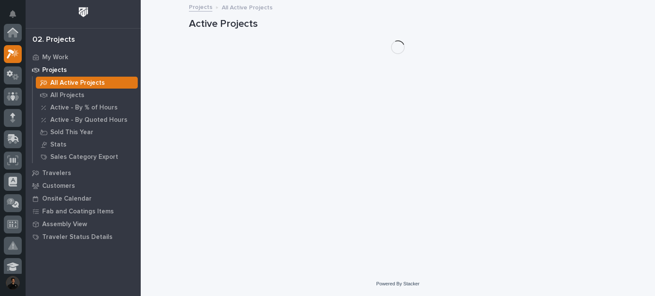
scroll to position [21, 0]
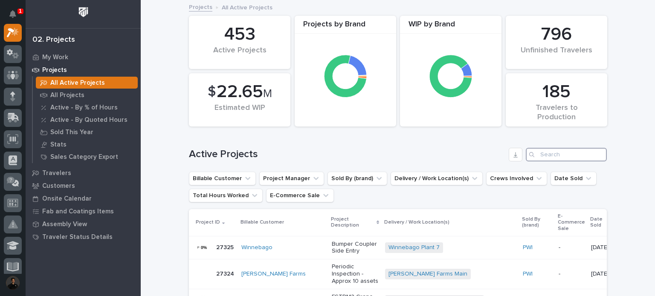
click at [539, 153] on input "Search" at bounding box center [566, 155] width 81 height 14
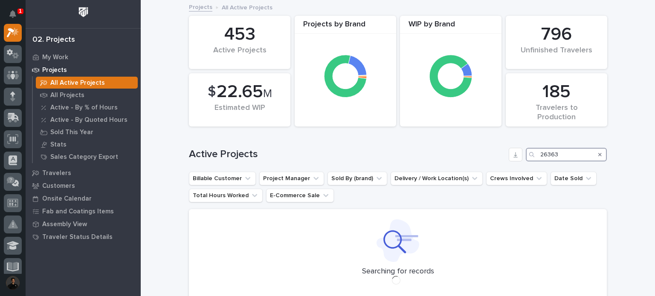
type input "26363"
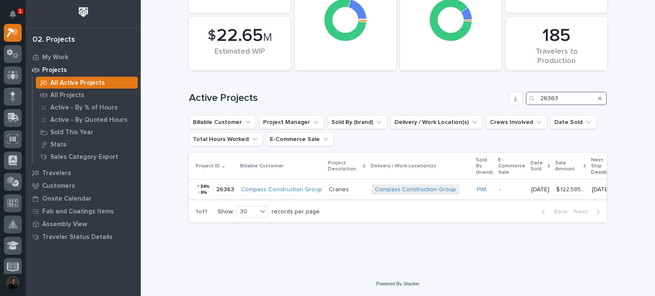
scroll to position [63, 0]
click at [329, 186] on p "Cranes" at bounding box center [347, 189] width 36 height 7
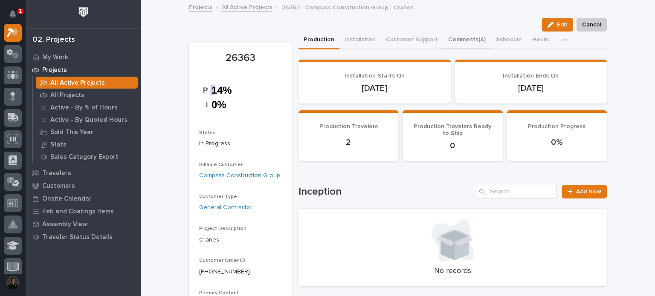
click at [456, 42] on button "Comments (4)" at bounding box center [467, 41] width 48 height 18
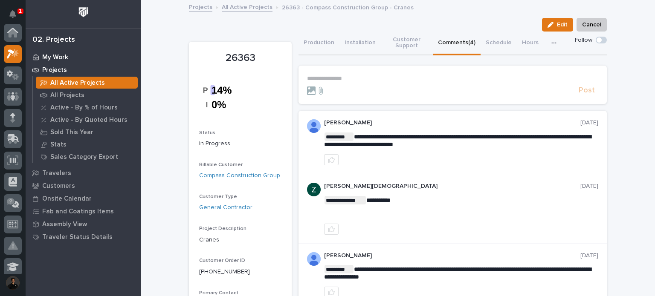
click at [61, 53] on div "My Work" at bounding box center [83, 57] width 111 height 12
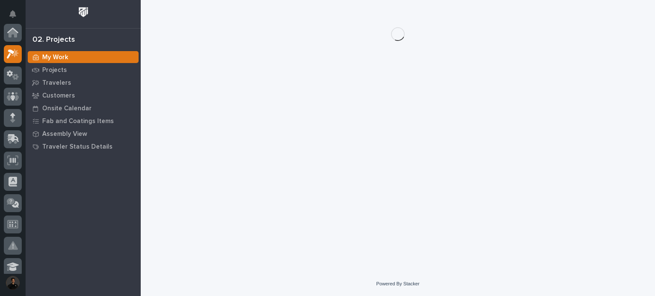
scroll to position [21, 0]
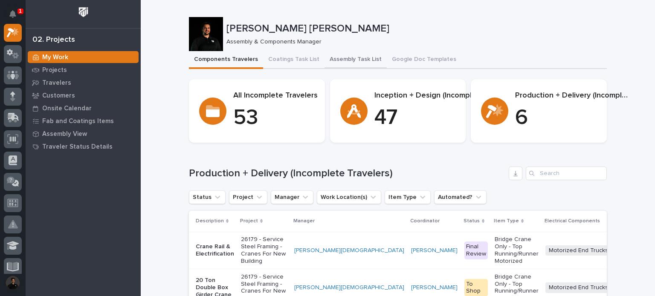
click at [352, 58] on button "Assembly Task List" at bounding box center [356, 60] width 62 height 18
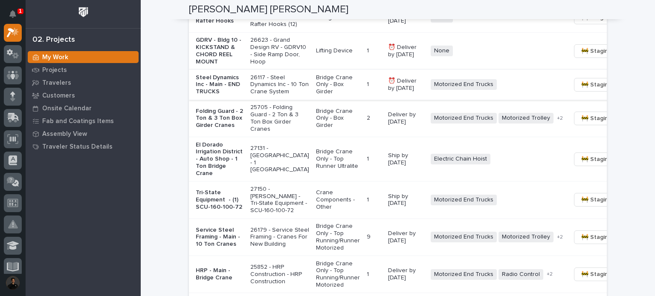
scroll to position [682, 0]
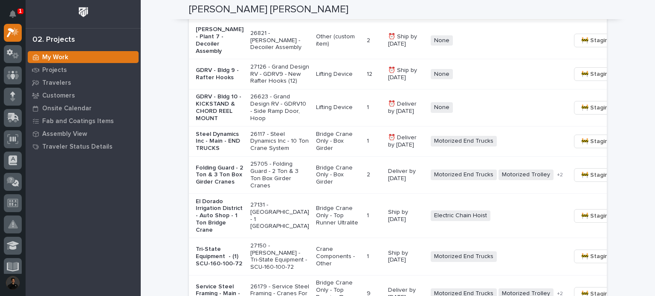
click at [215, 152] on p "Steel Dynamics Inc - Main - END TRUCKS" at bounding box center [220, 141] width 48 height 21
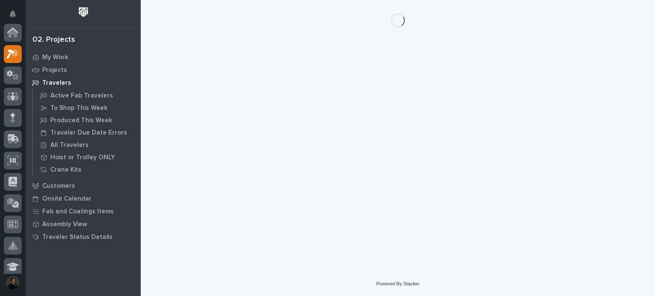
scroll to position [21, 0]
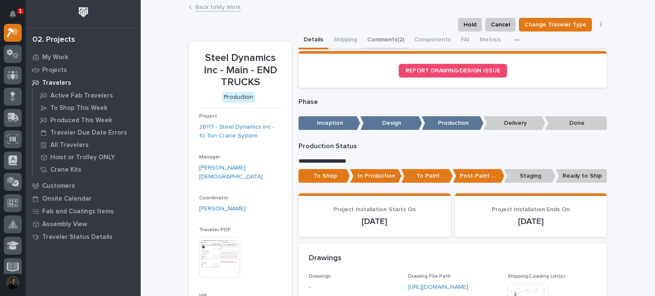
click at [371, 44] on button "Comments (2)" at bounding box center [385, 41] width 47 height 18
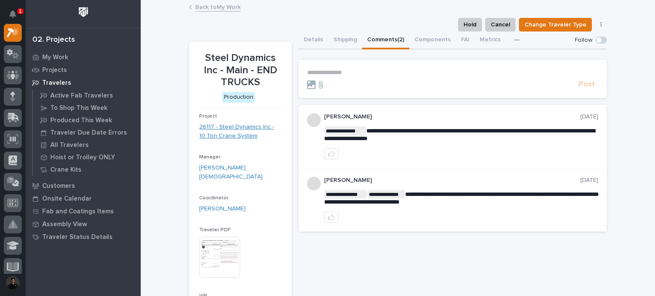
click at [234, 131] on link "26117 - Steel Dynamics Inc - 10 Ton Crane System" at bounding box center [240, 132] width 82 height 18
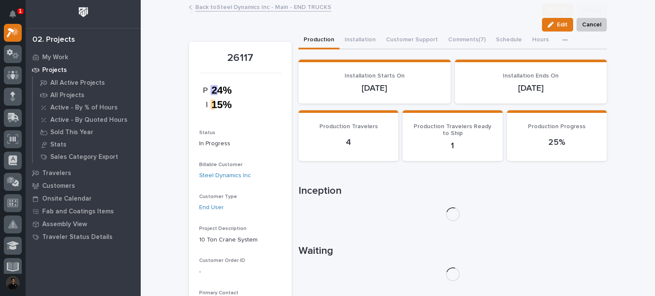
scroll to position [142, 0]
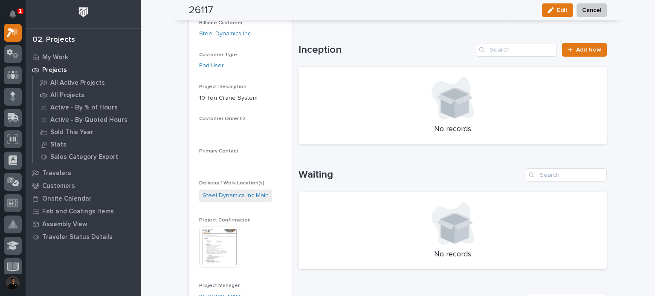
click at [222, 249] on img at bounding box center [219, 247] width 41 height 41
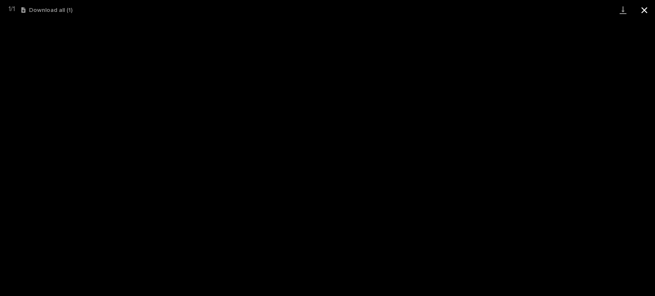
click at [647, 15] on button "Close gallery" at bounding box center [644, 10] width 21 height 20
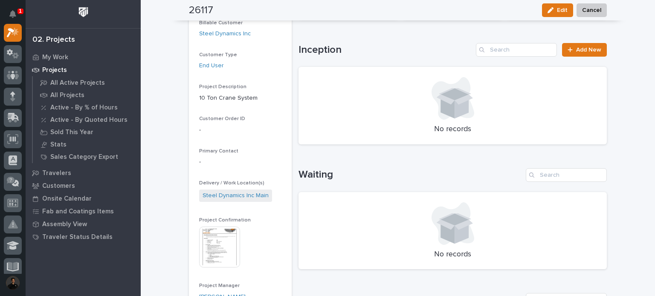
scroll to position [0, 0]
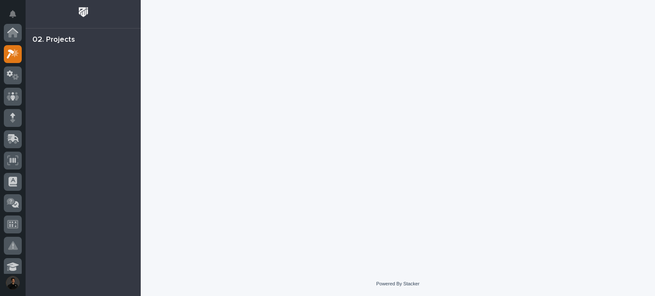
scroll to position [21, 0]
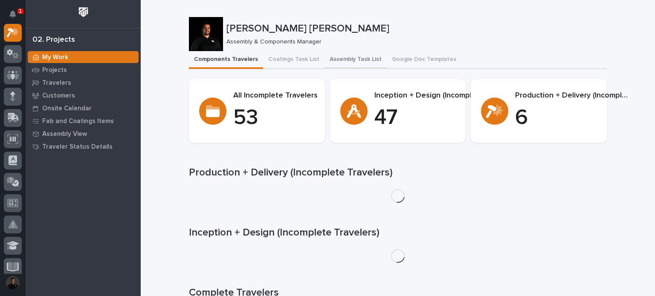
click at [348, 61] on button "Assembly Task List" at bounding box center [356, 60] width 62 height 18
